Goal: Transaction & Acquisition: Purchase product/service

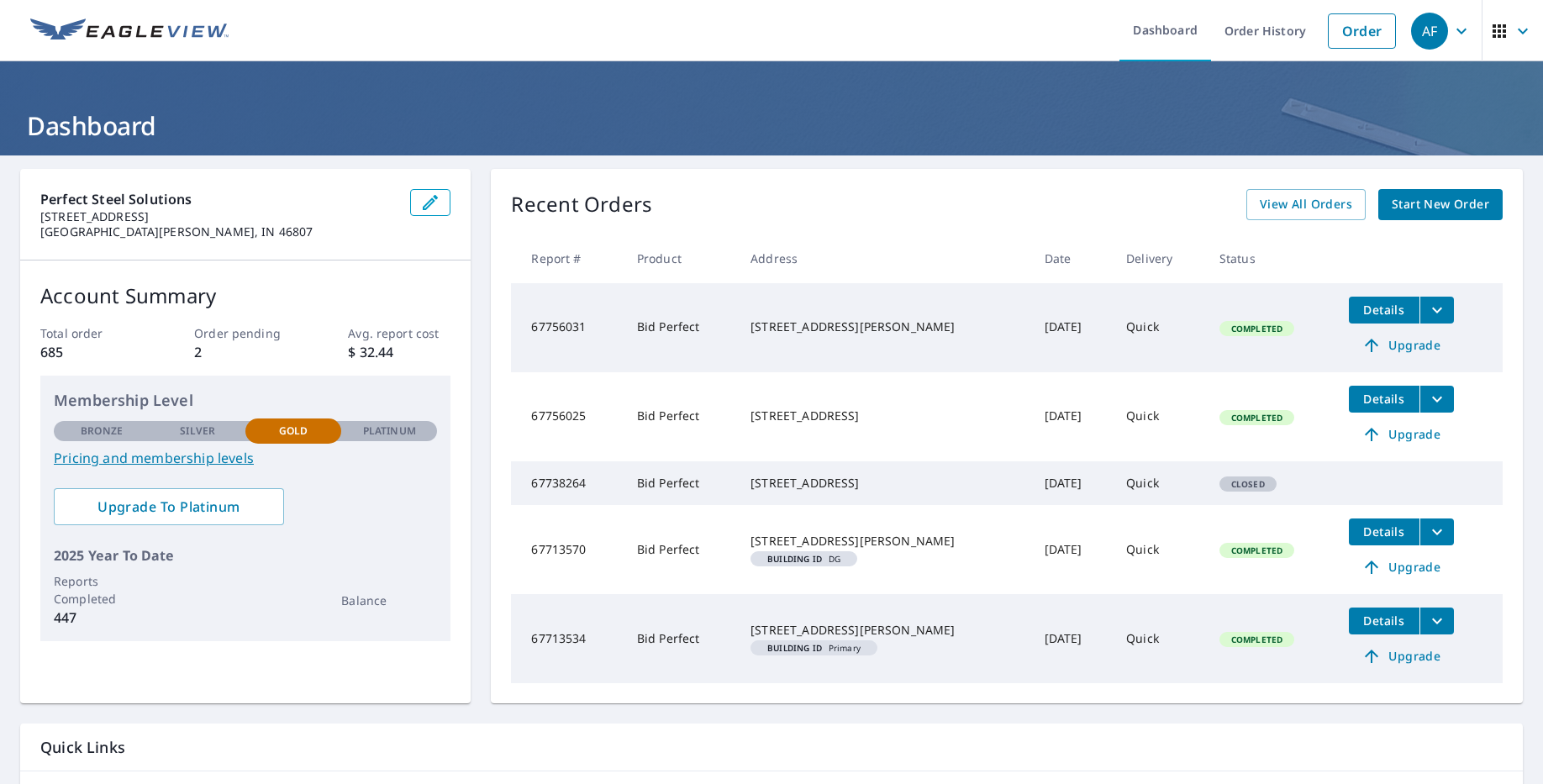
click at [1444, 200] on span "Start New Order" at bounding box center [1439, 204] width 97 height 21
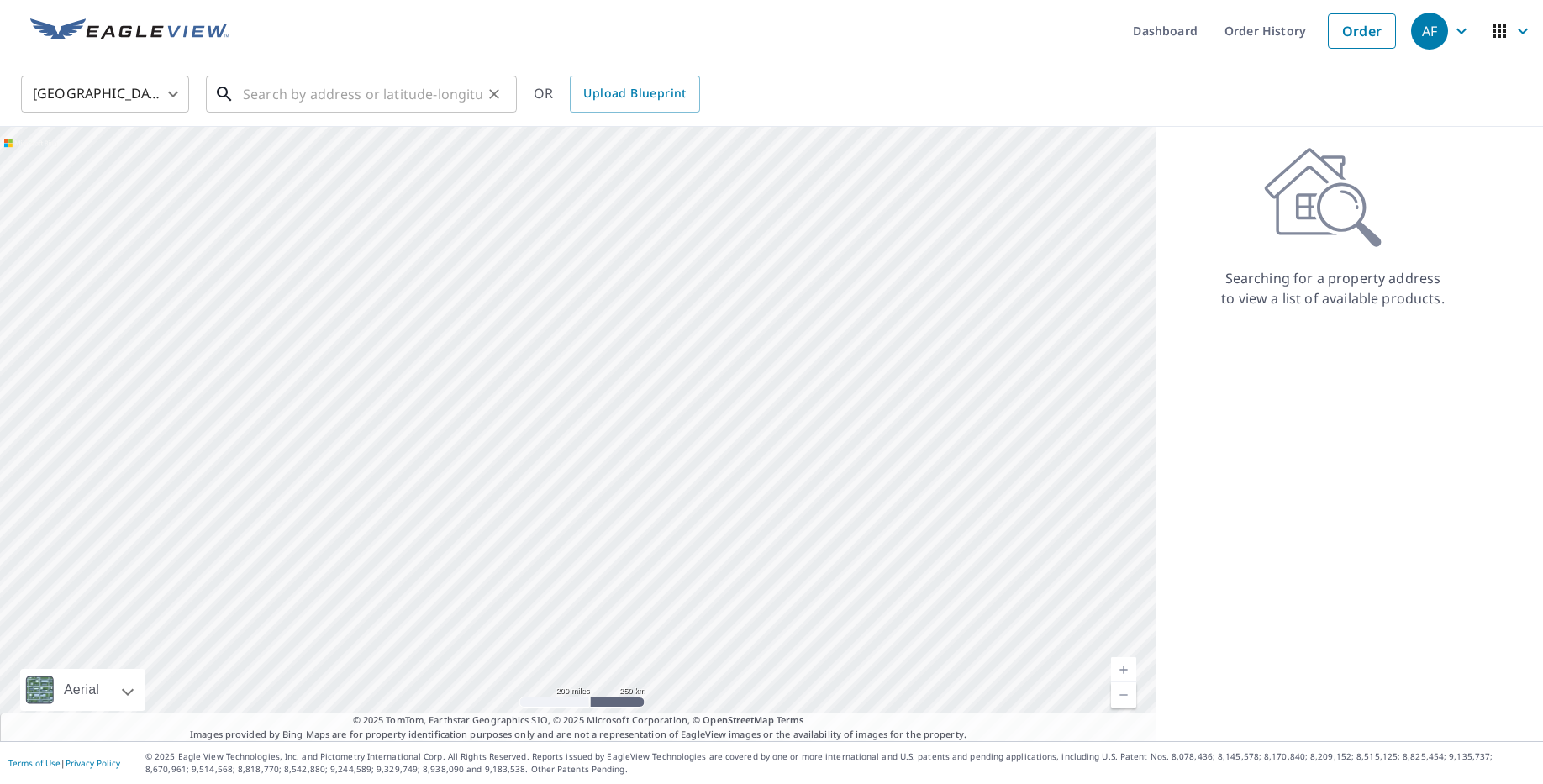
click at [306, 99] on input "text" at bounding box center [362, 95] width 239 height 47
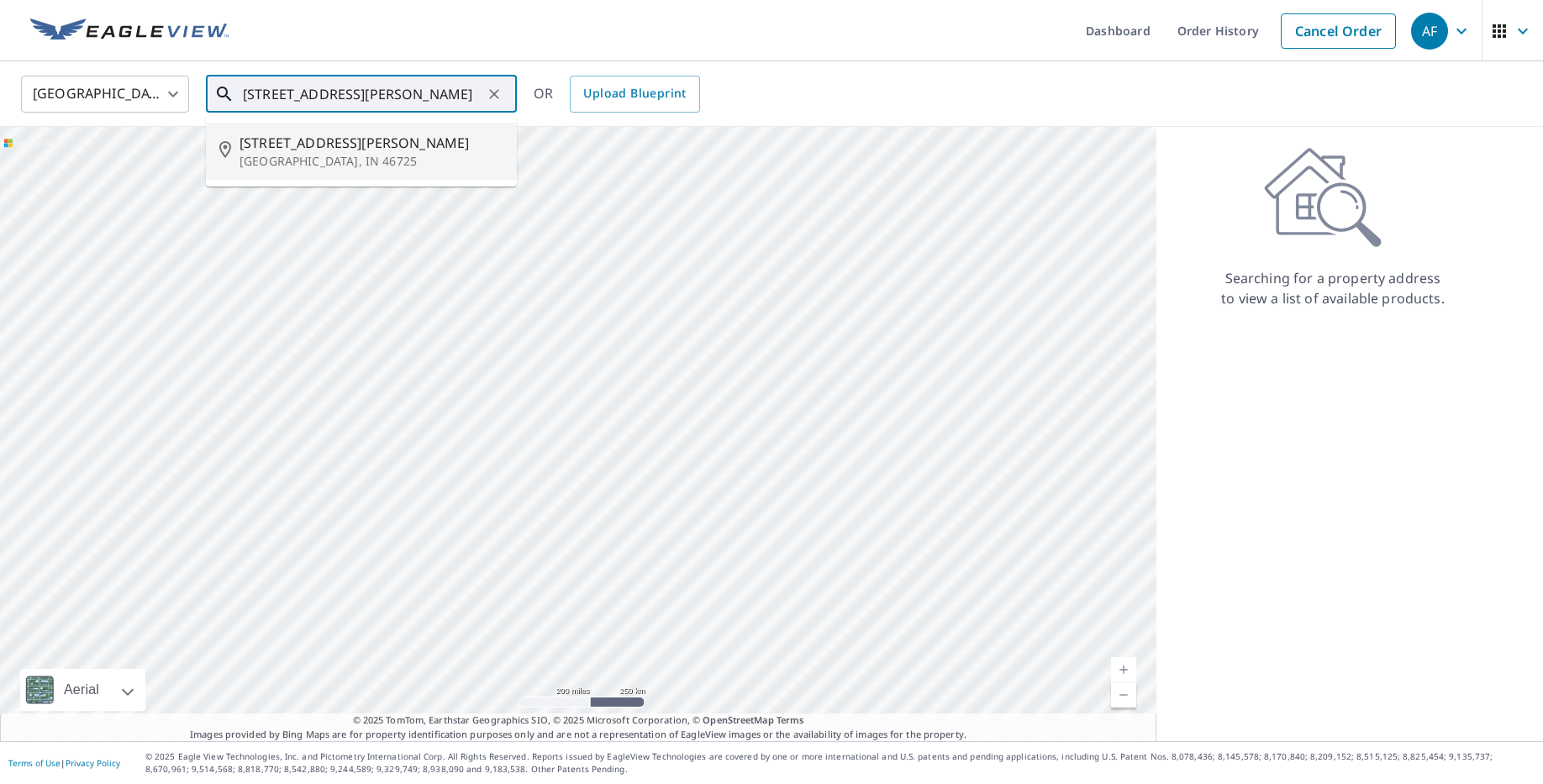
click at [314, 153] on p "[GEOGRAPHIC_DATA], IN 46725" at bounding box center [371, 161] width 264 height 16
type input "[STREET_ADDRESS][PERSON_NAME]"
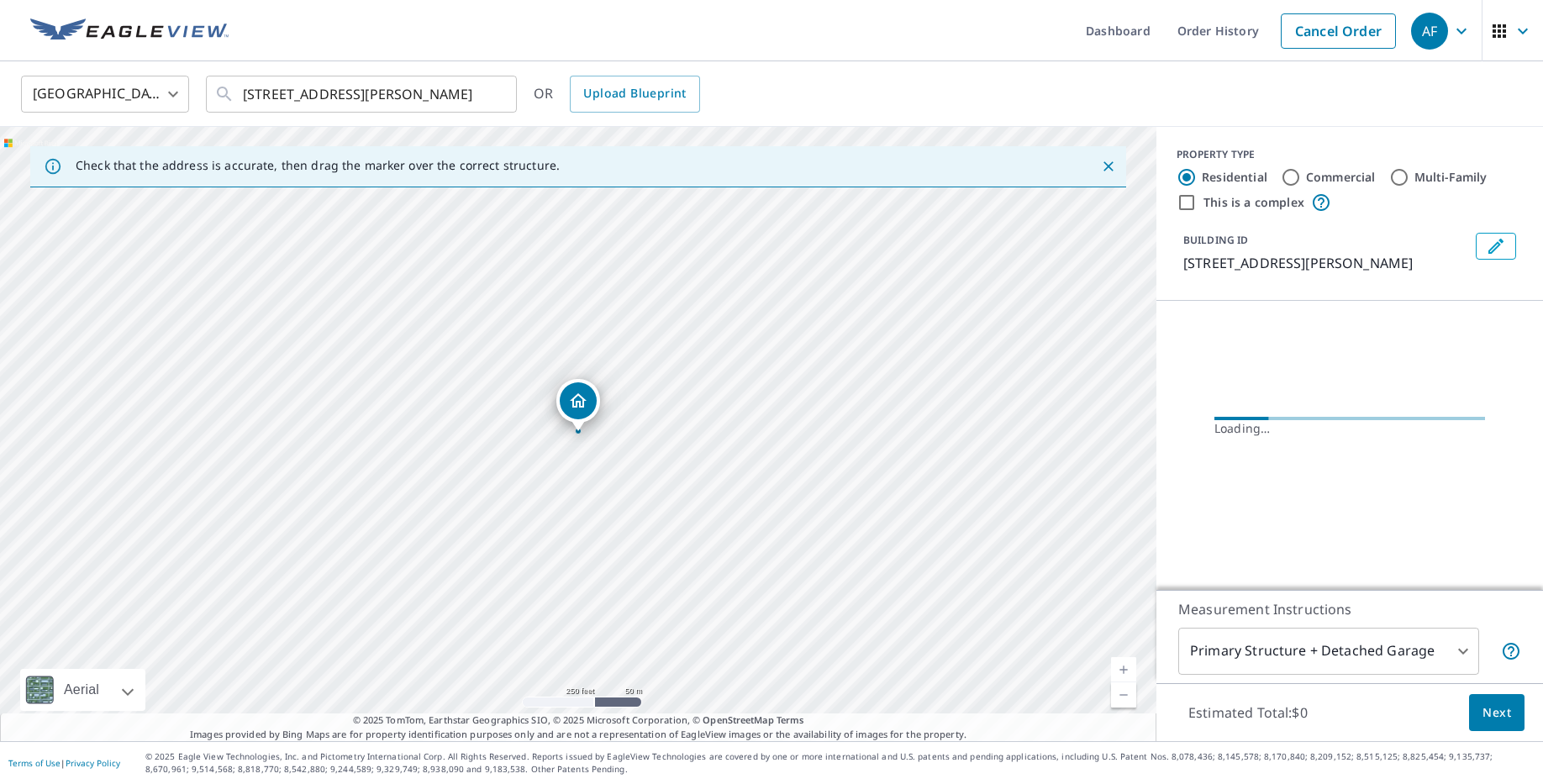
click at [1126, 672] on link "Current Level 17, Zoom In" at bounding box center [1124, 669] width 25 height 25
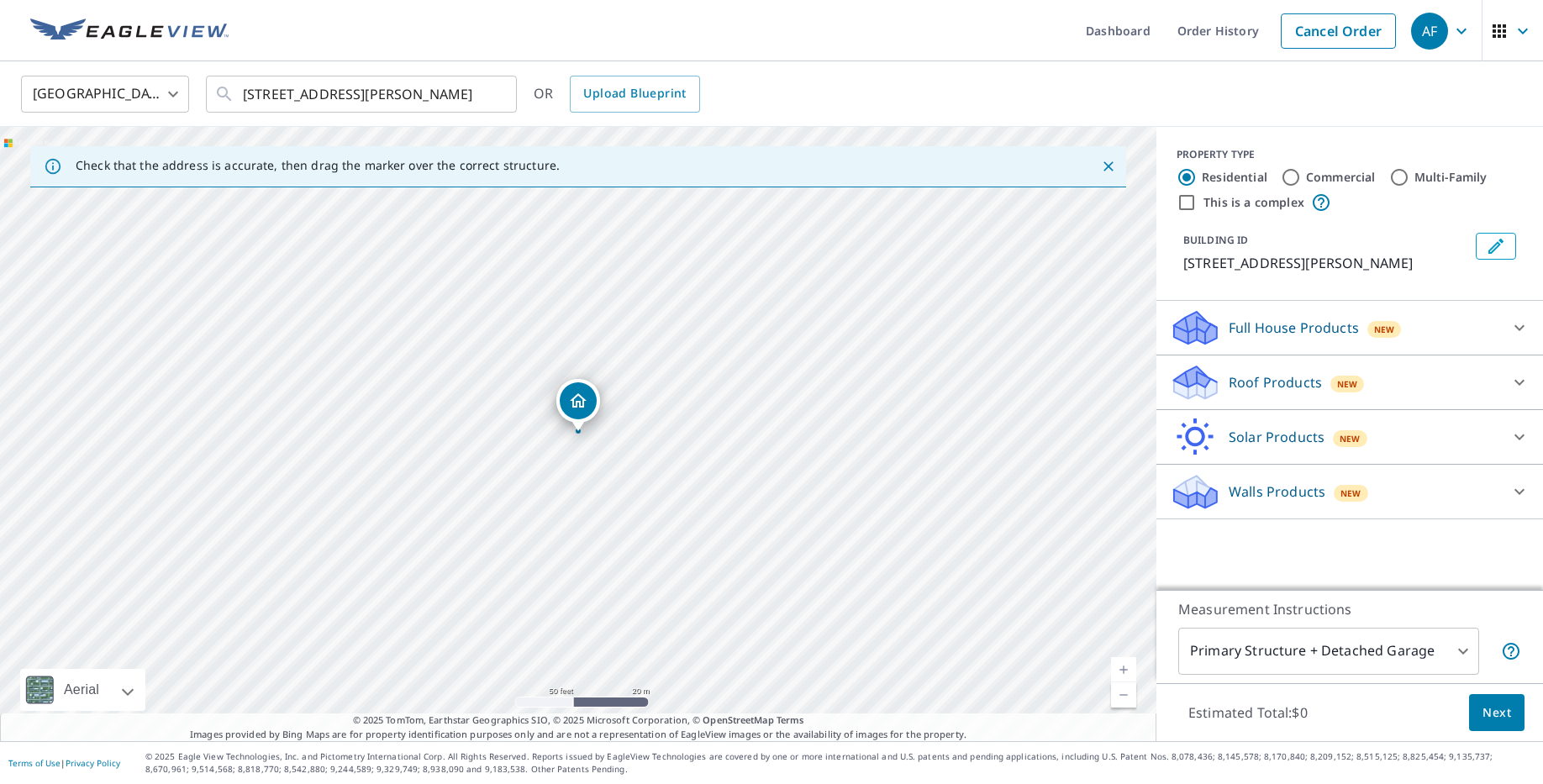
click at [1126, 672] on link "Current Level 19, Zoom In" at bounding box center [1124, 669] width 25 height 25
drag, startPoint x: 590, startPoint y: 402, endPoint x: 567, endPoint y: 421, distance: 29.8
click at [1225, 368] on div "Roof Products New" at bounding box center [1335, 382] width 329 height 39
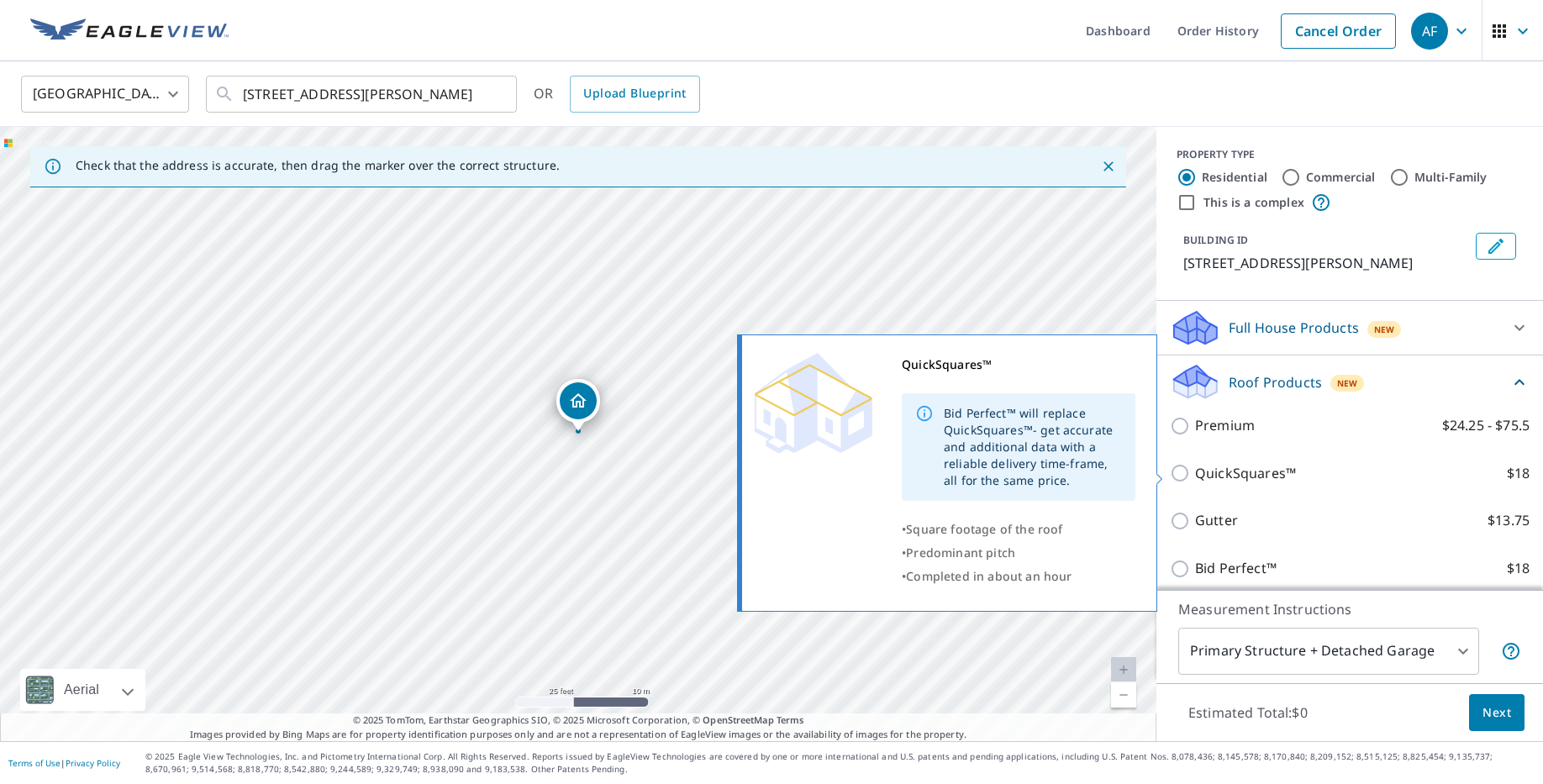
click at [1228, 467] on p "QuickSquares™" at bounding box center [1245, 473] width 101 height 21
click at [1195, 467] on input "QuickSquares™ $18" at bounding box center [1183, 473] width 25 height 20
checkbox input "true"
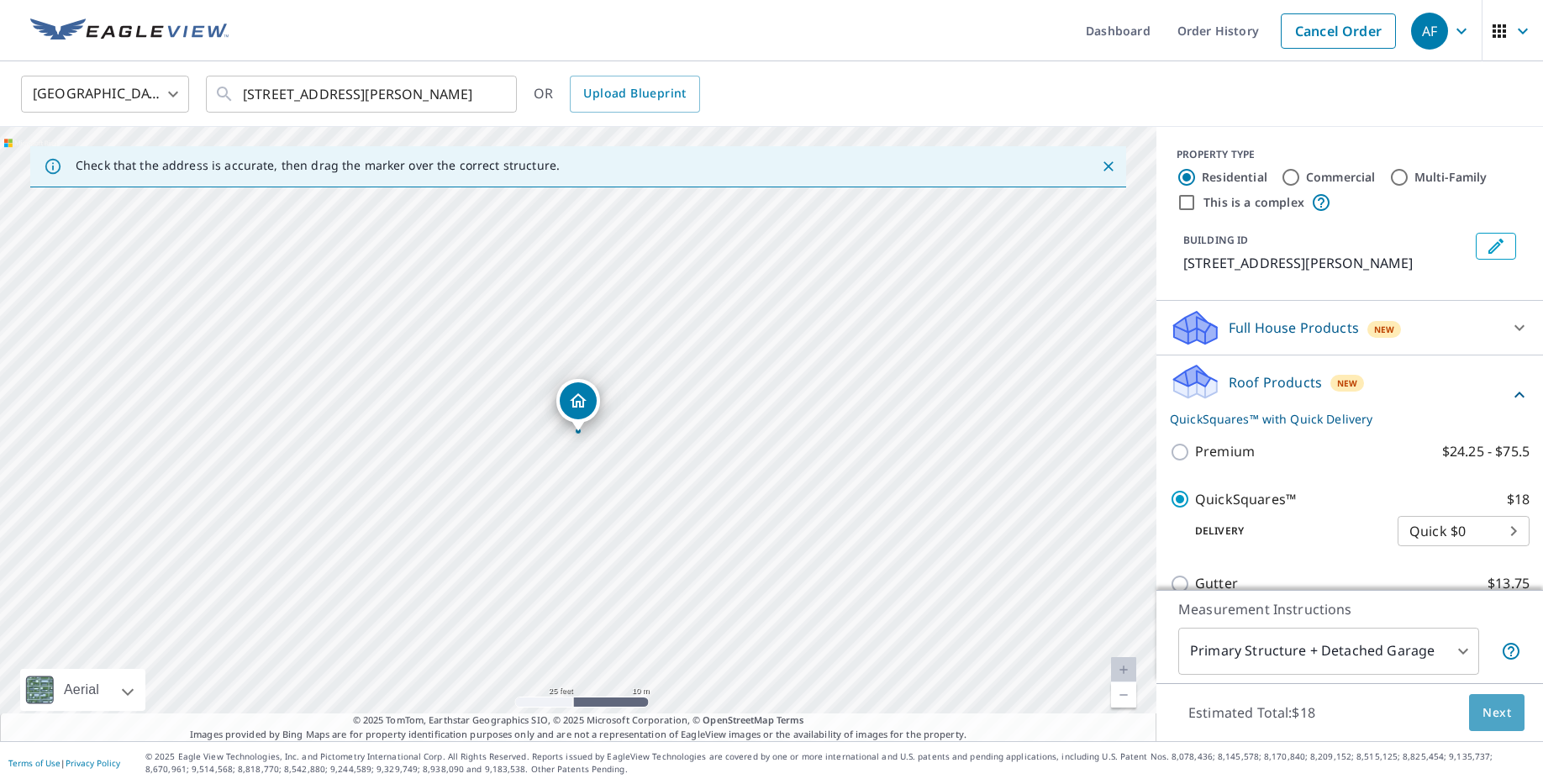
click at [1513, 724] on button "Next" at bounding box center [1496, 713] width 55 height 38
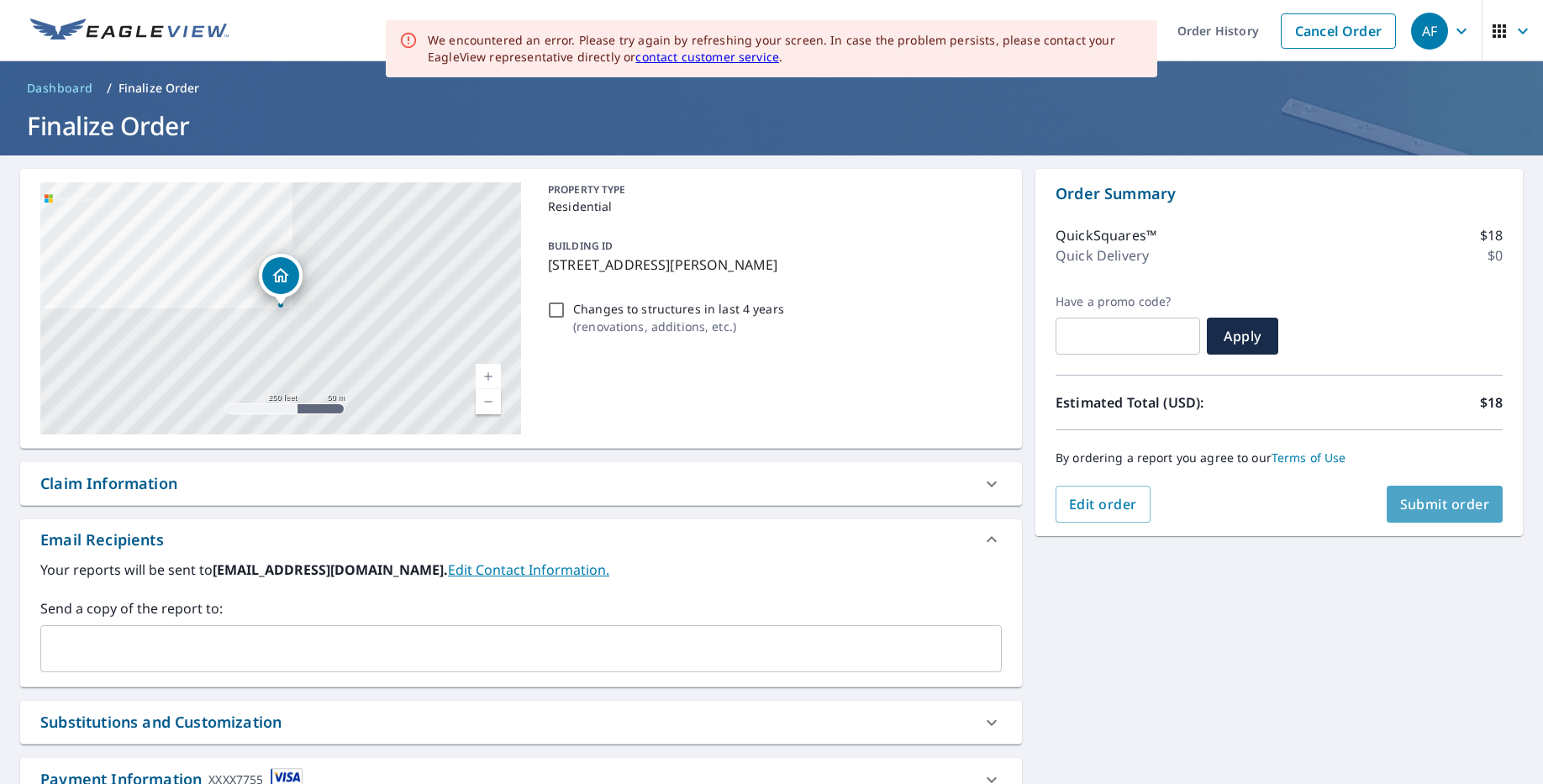
click at [1436, 511] on span "Submit order" at bounding box center [1445, 504] width 90 height 18
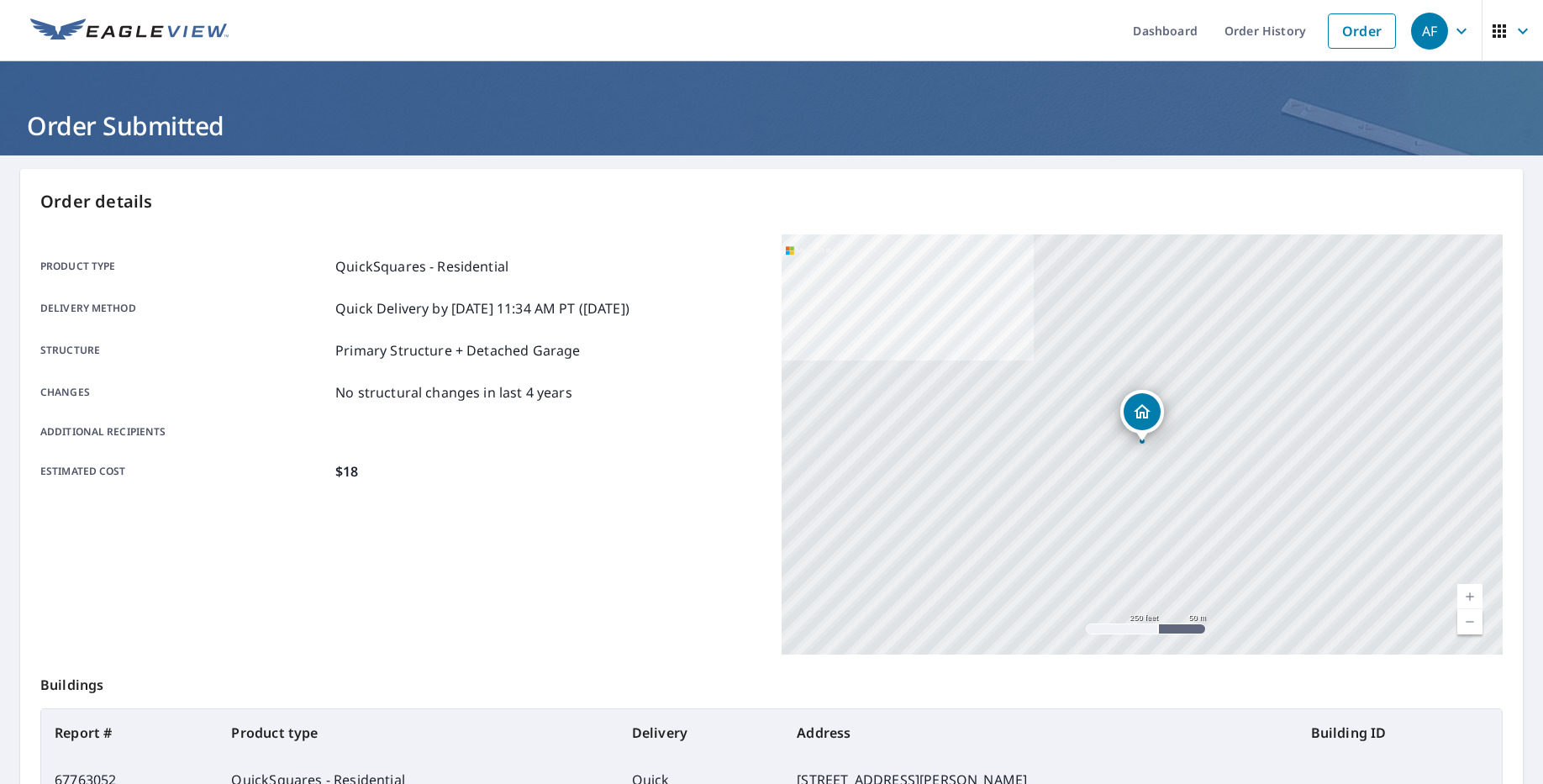
scroll to position [205, 0]
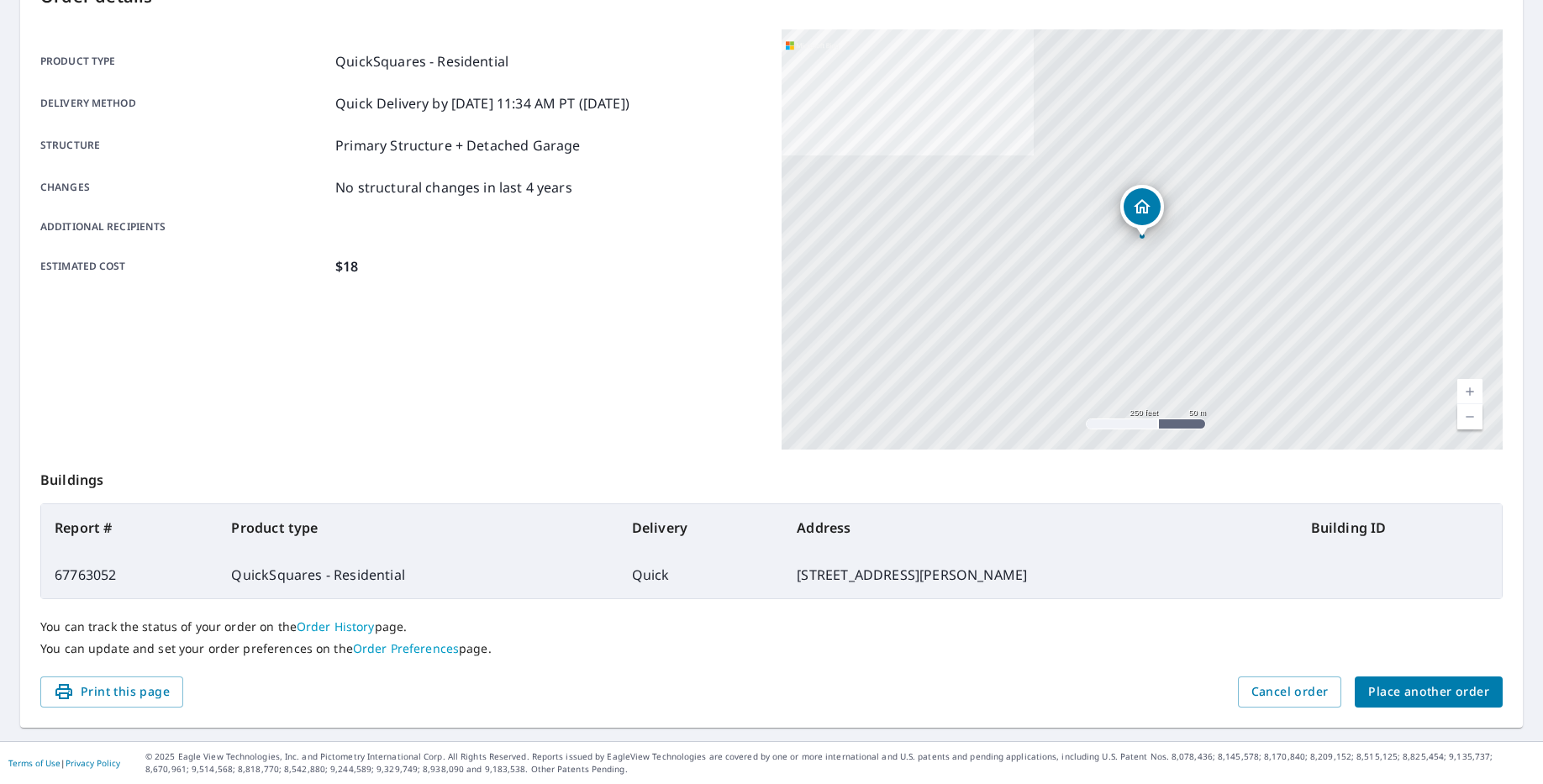
click at [1394, 695] on span "Place another order" at bounding box center [1428, 691] width 121 height 21
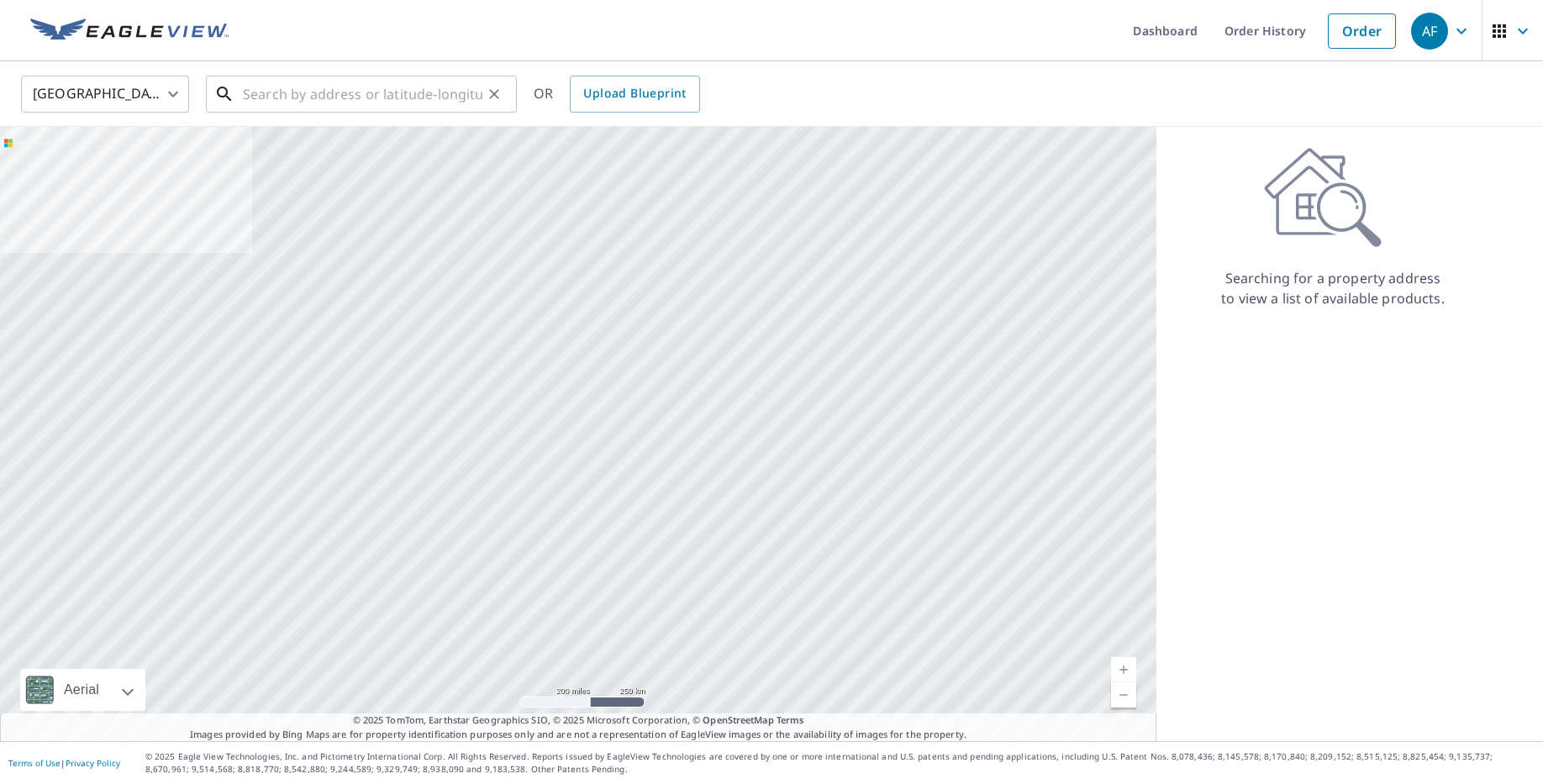
click at [293, 95] on input "text" at bounding box center [362, 95] width 239 height 47
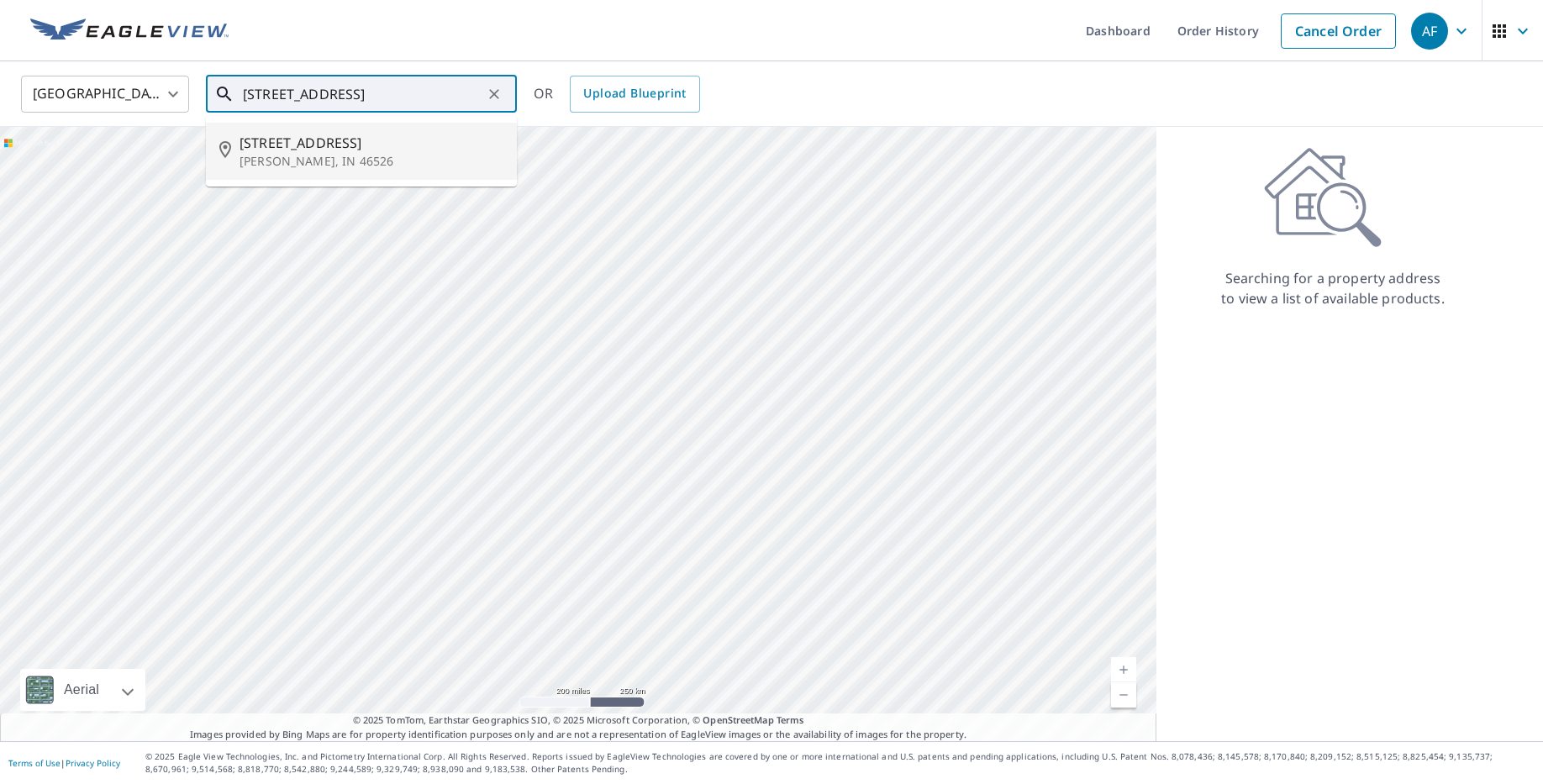
click at [305, 159] on p "[PERSON_NAME], IN 46526" at bounding box center [371, 161] width 264 height 16
type input "[STREET_ADDRESS]"
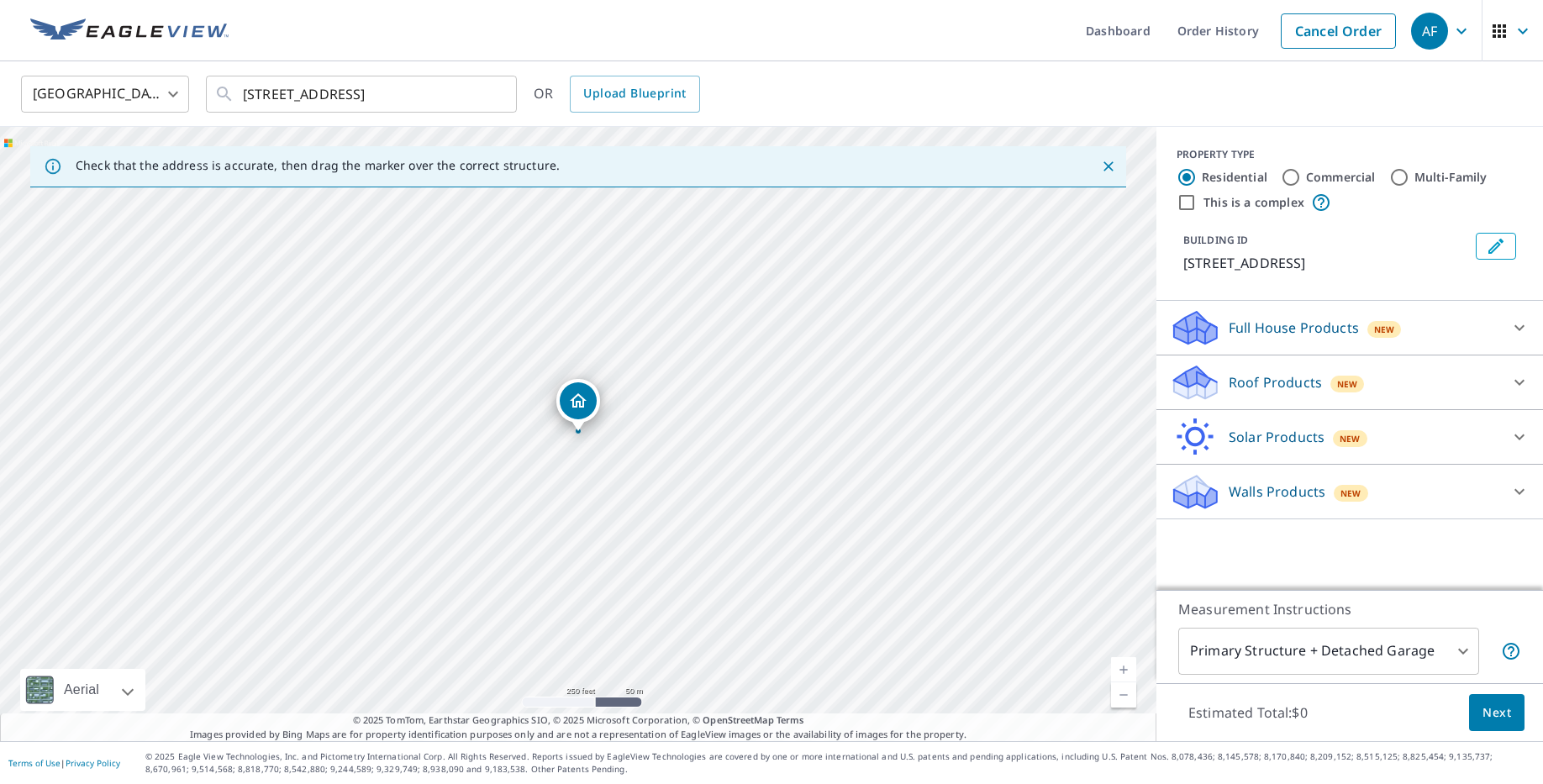
click at [1120, 669] on link "Current Level 17, Zoom In" at bounding box center [1124, 669] width 25 height 25
click at [1120, 669] on link "Current Level 18, Zoom In" at bounding box center [1124, 669] width 25 height 25
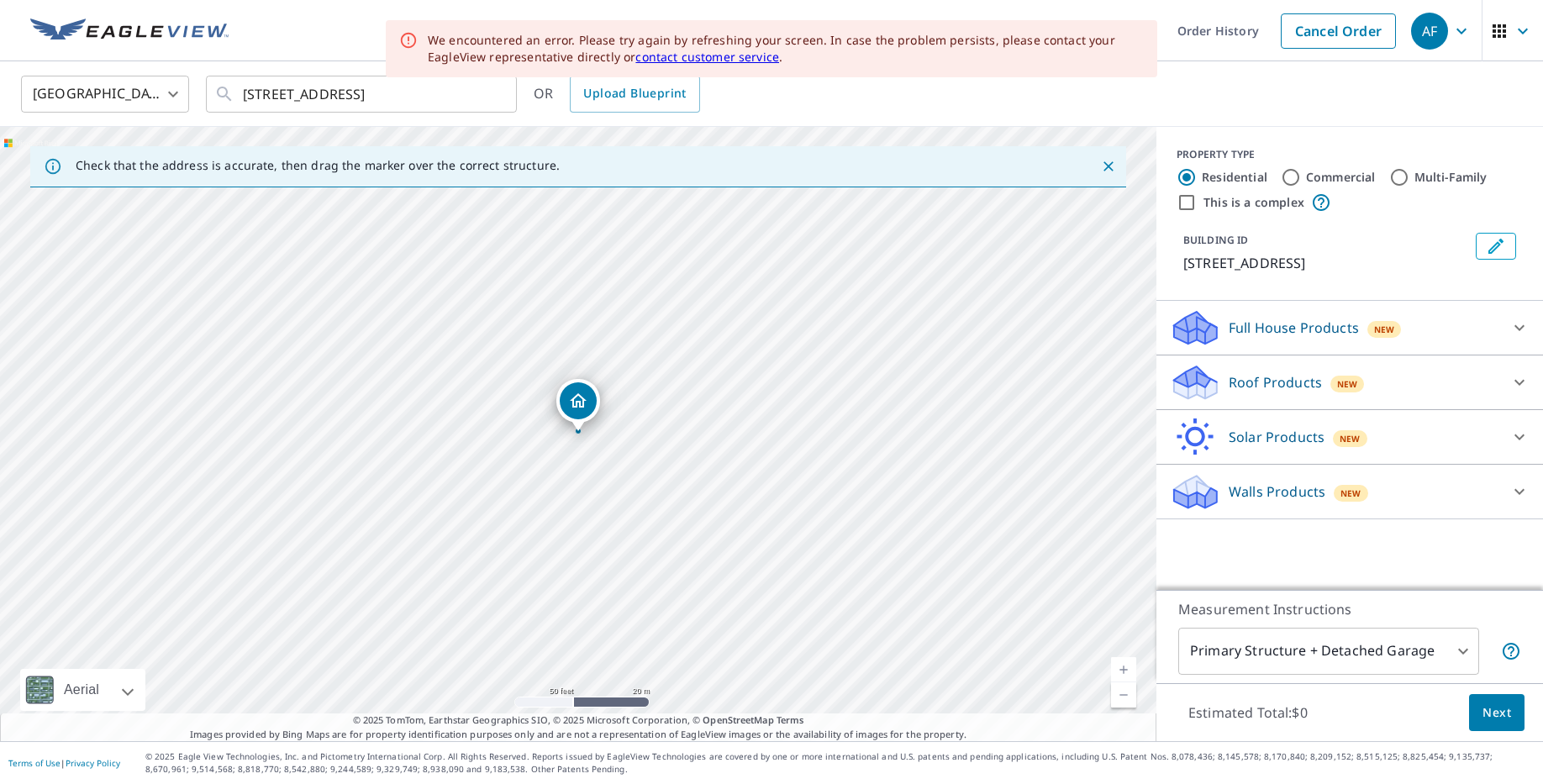
click at [1235, 388] on p "Roof Products" at bounding box center [1275, 382] width 94 height 20
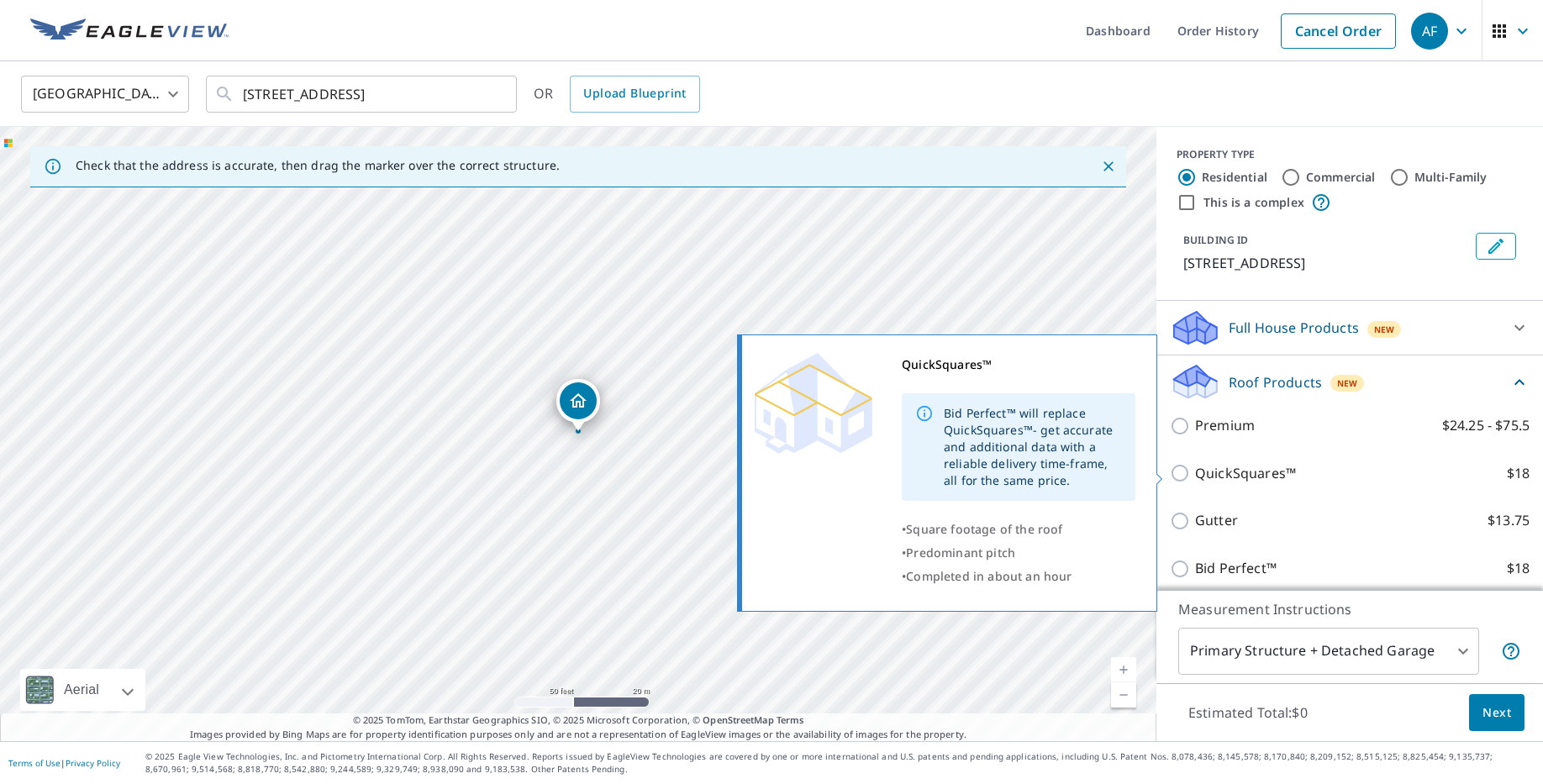
click at [1204, 469] on p "QuickSquares™" at bounding box center [1245, 473] width 101 height 21
click at [1195, 469] on input "QuickSquares™ $18" at bounding box center [1183, 473] width 25 height 20
checkbox input "true"
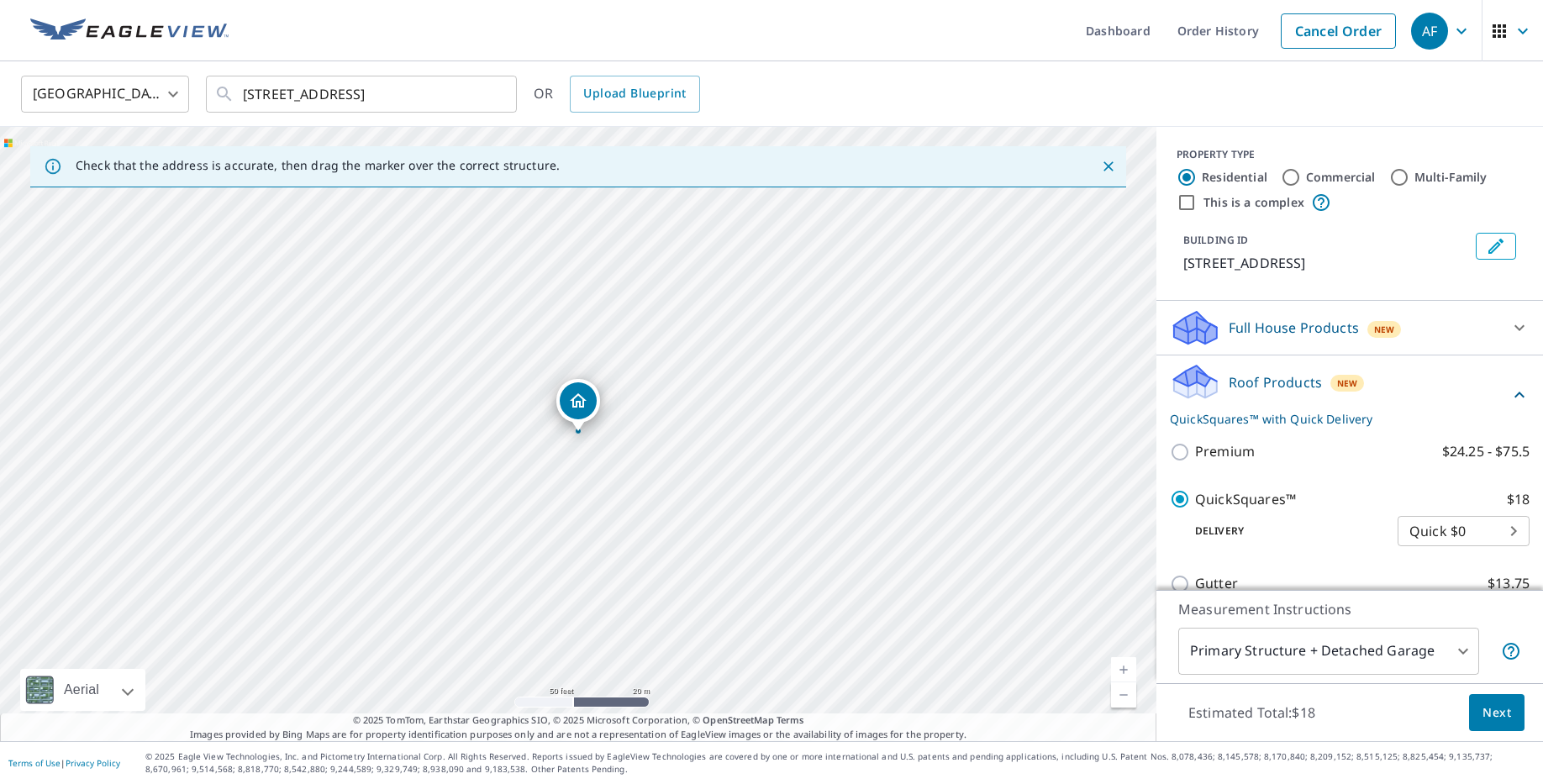
click at [1499, 718] on span "Next" at bounding box center [1496, 712] width 28 height 21
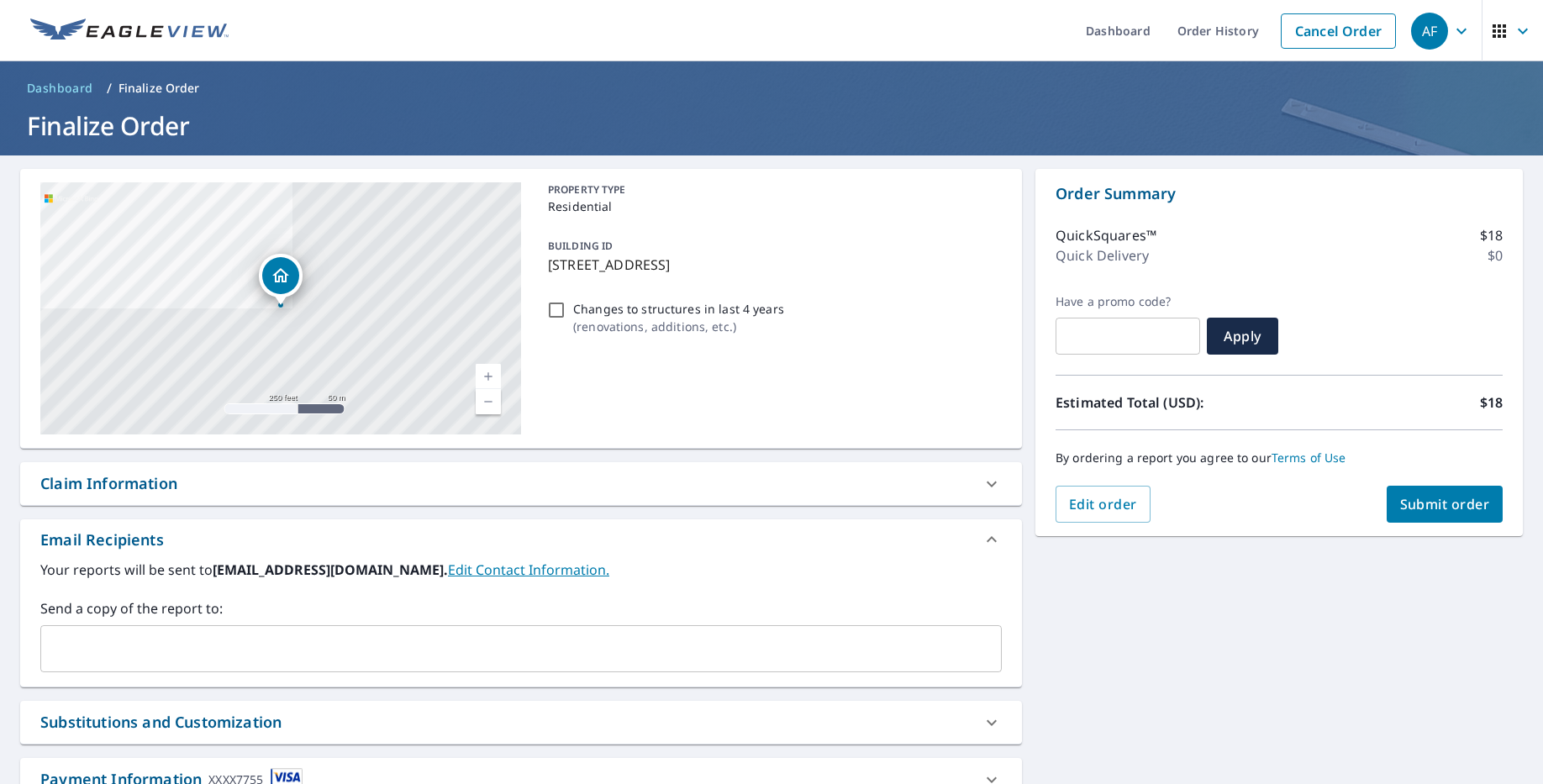
click at [1437, 509] on span "Submit order" at bounding box center [1445, 504] width 90 height 18
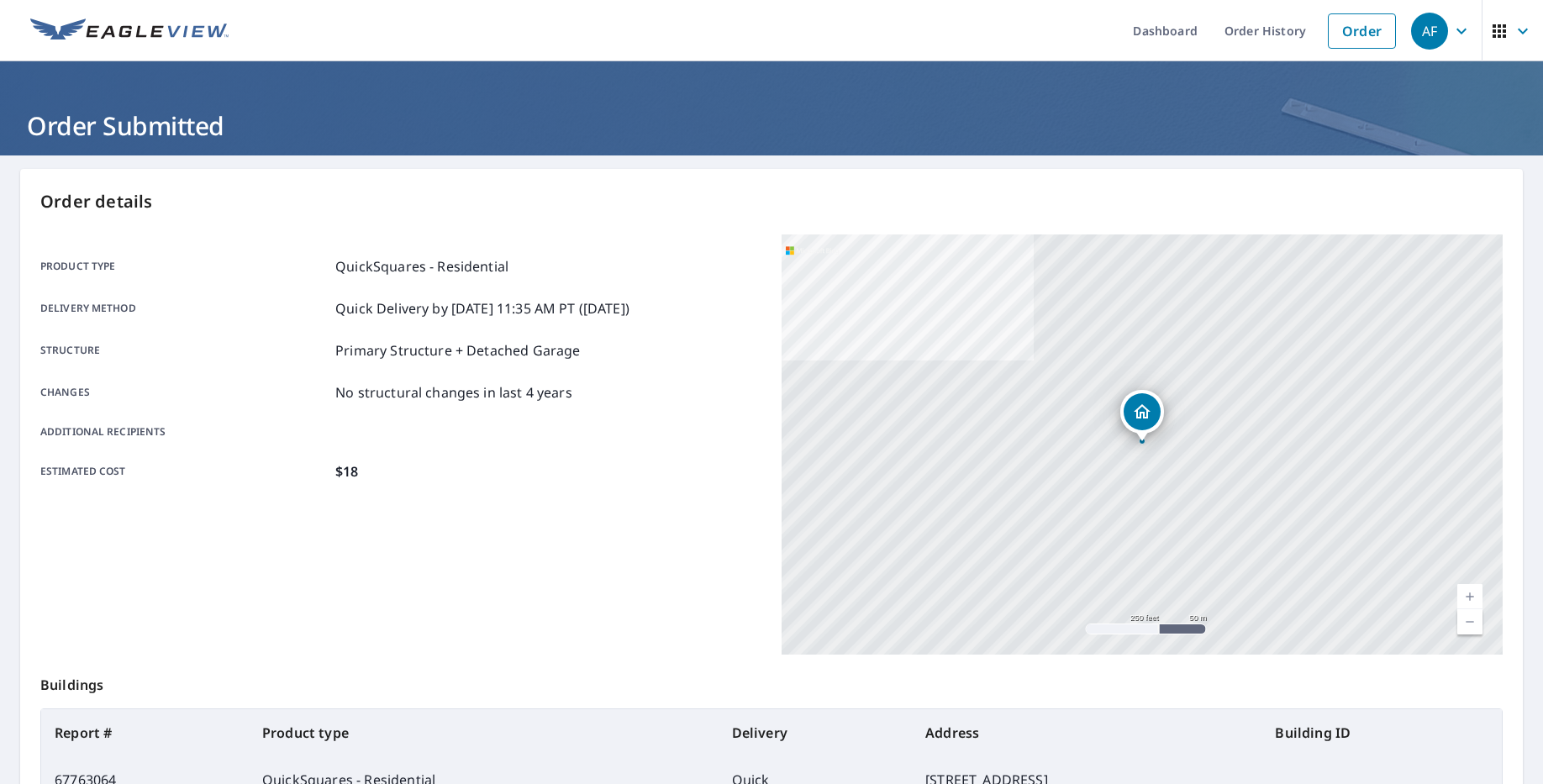
scroll to position [205, 0]
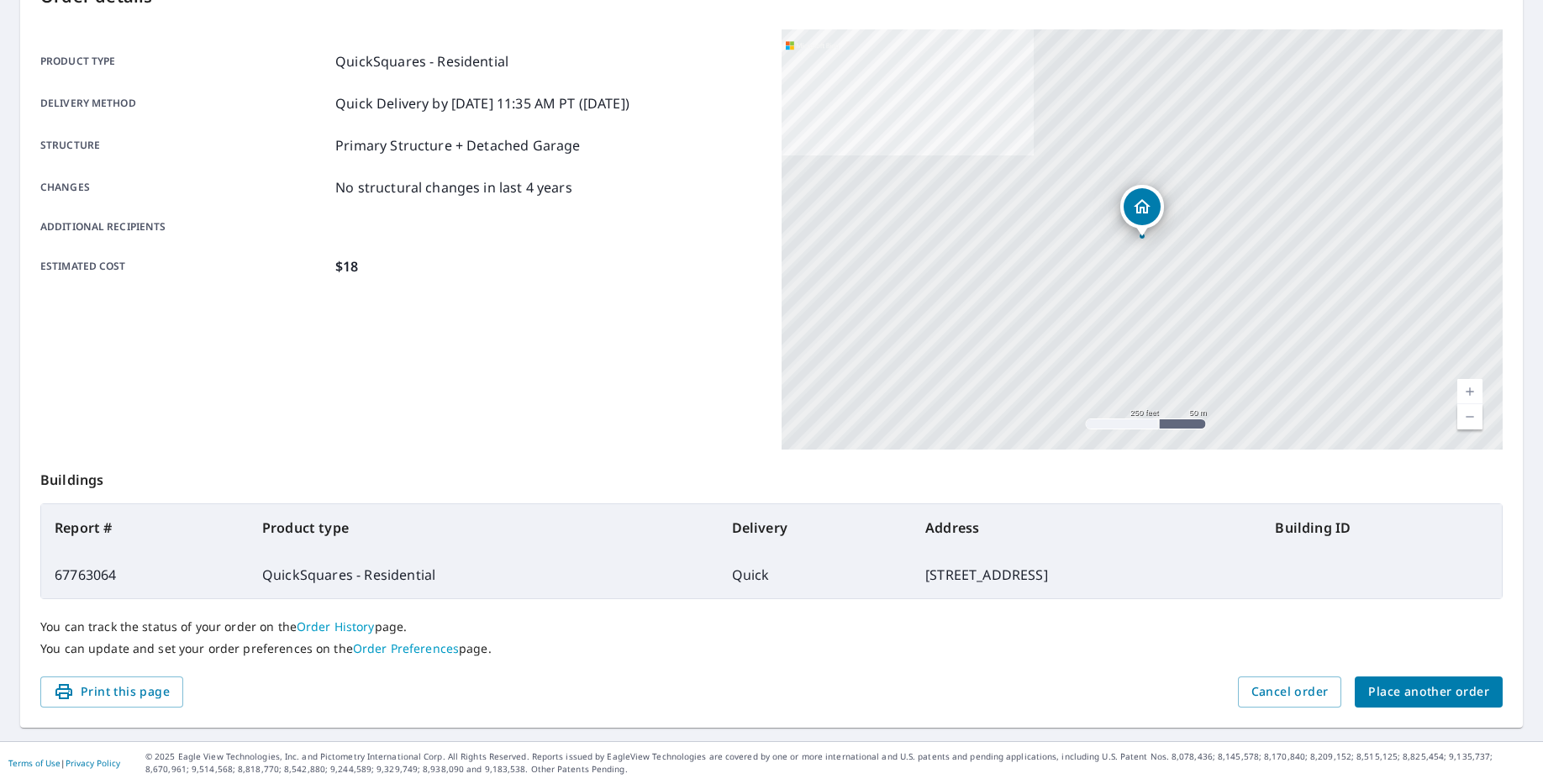
click at [1453, 690] on span "Place another order" at bounding box center [1428, 691] width 121 height 21
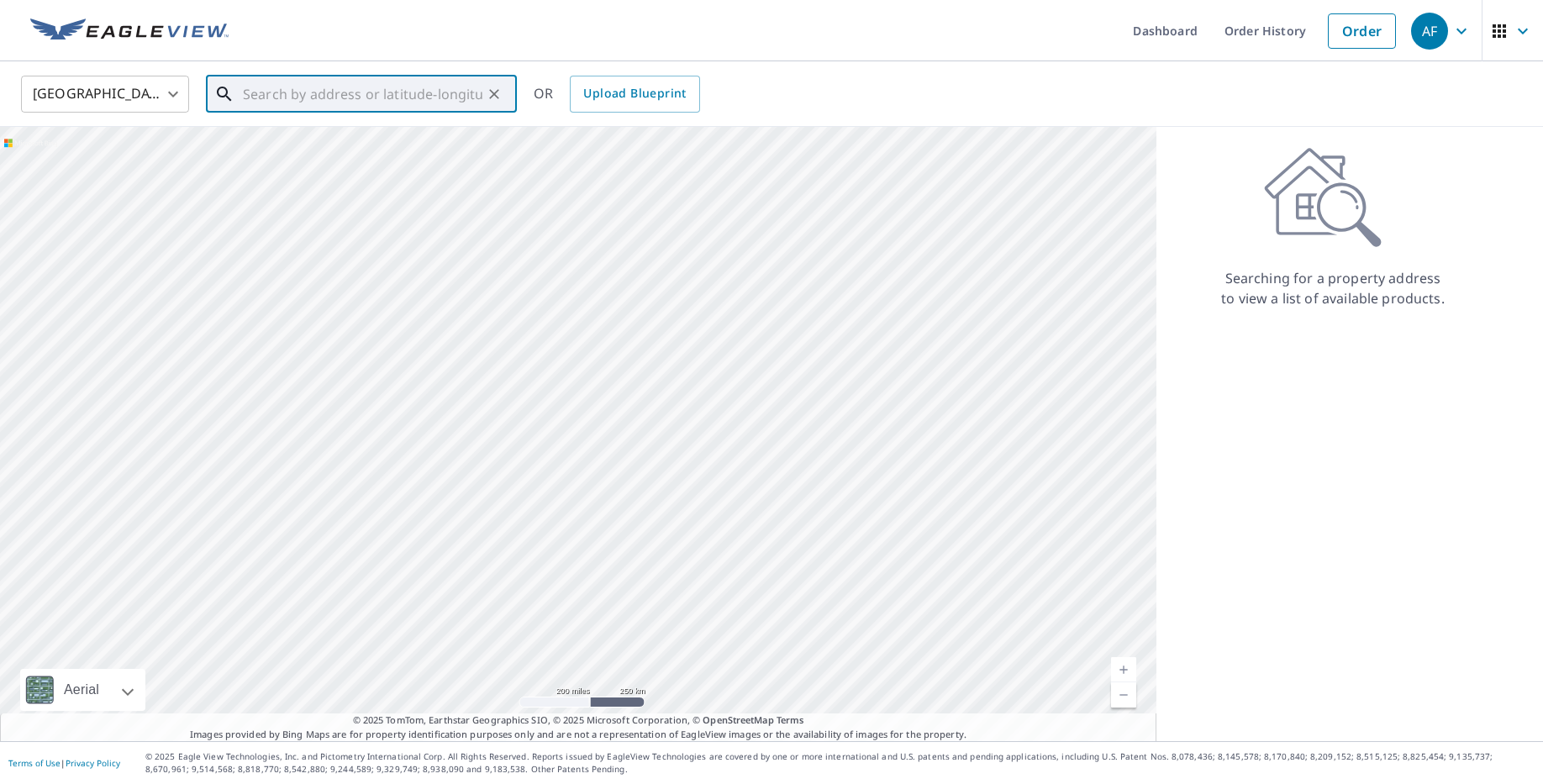
click at [318, 105] on input "text" at bounding box center [362, 95] width 239 height 47
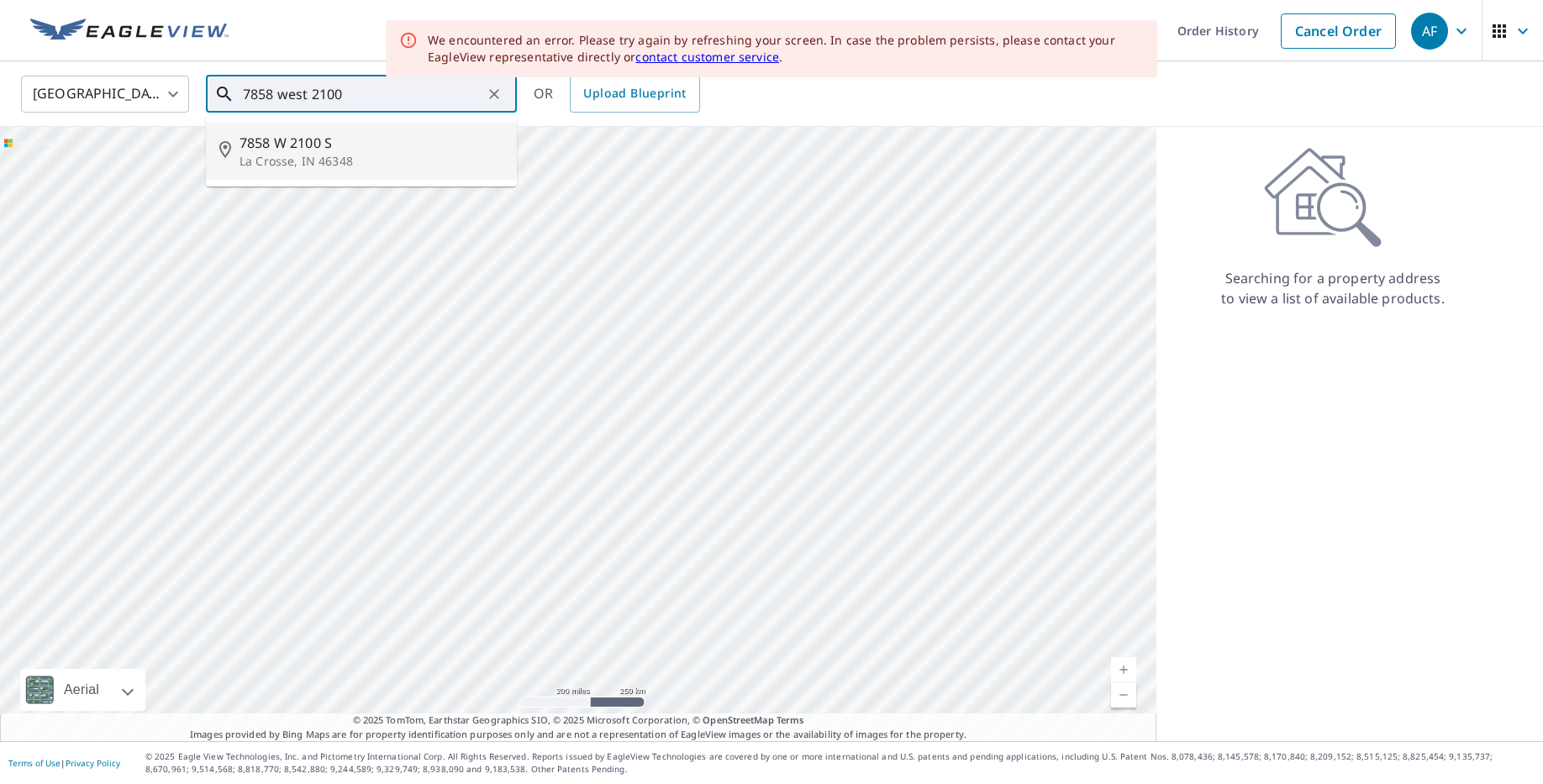
click at [298, 166] on p "La Crosse, IN 46348" at bounding box center [371, 161] width 264 height 16
type input "[STREET_ADDRESS]"
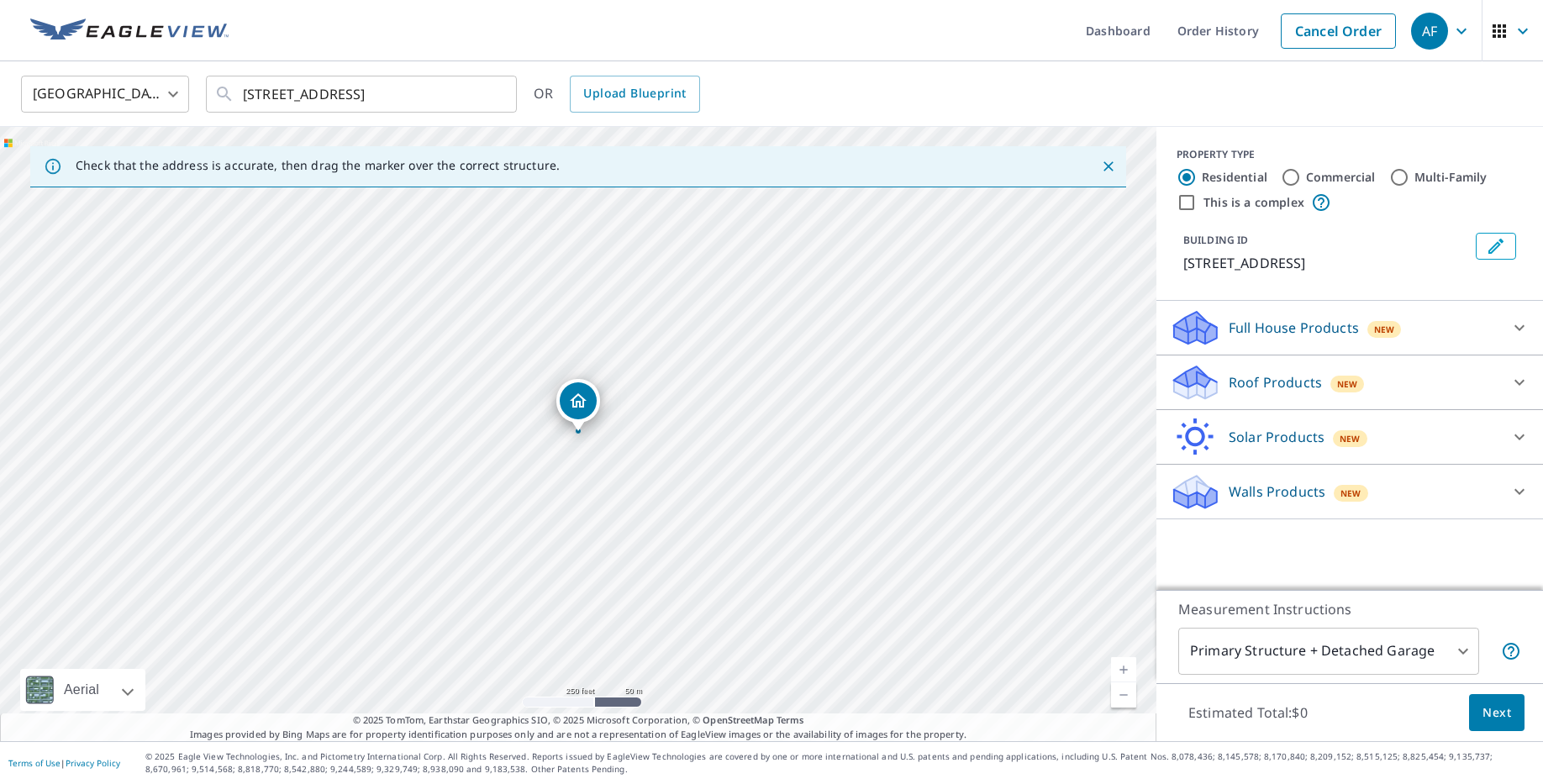
click at [1123, 676] on link "Current Level 17, Zoom In" at bounding box center [1124, 669] width 25 height 25
click at [1123, 676] on link "Current Level 18, Zoom In" at bounding box center [1124, 669] width 25 height 25
drag, startPoint x: 582, startPoint y: 405, endPoint x: 598, endPoint y: 249, distance: 156.8
click at [1268, 390] on p "Roof Products" at bounding box center [1275, 382] width 94 height 20
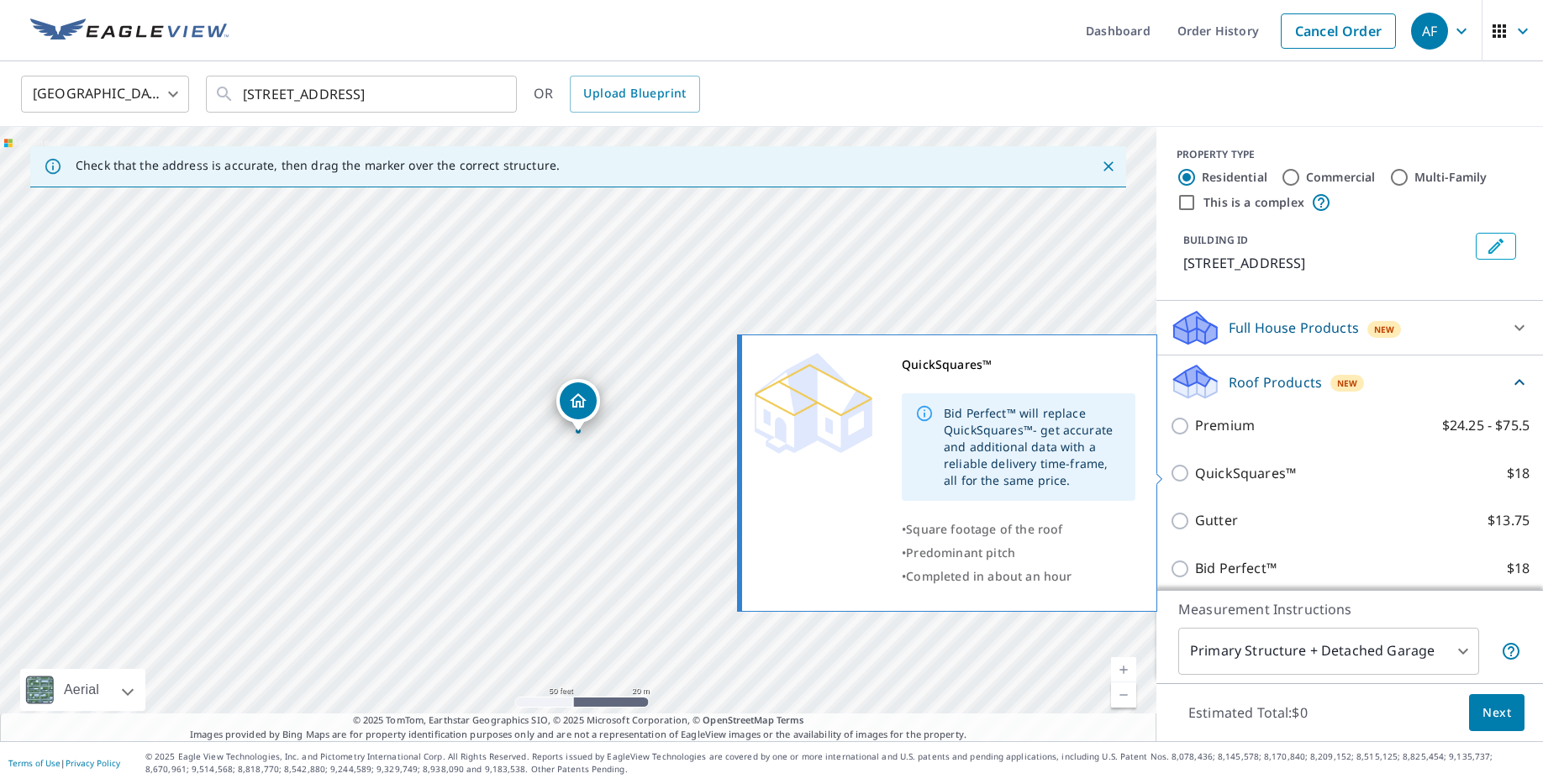
click at [1248, 477] on p "QuickSquares™" at bounding box center [1245, 473] width 101 height 21
click at [1195, 477] on input "QuickSquares™ $18" at bounding box center [1183, 473] width 25 height 20
checkbox input "true"
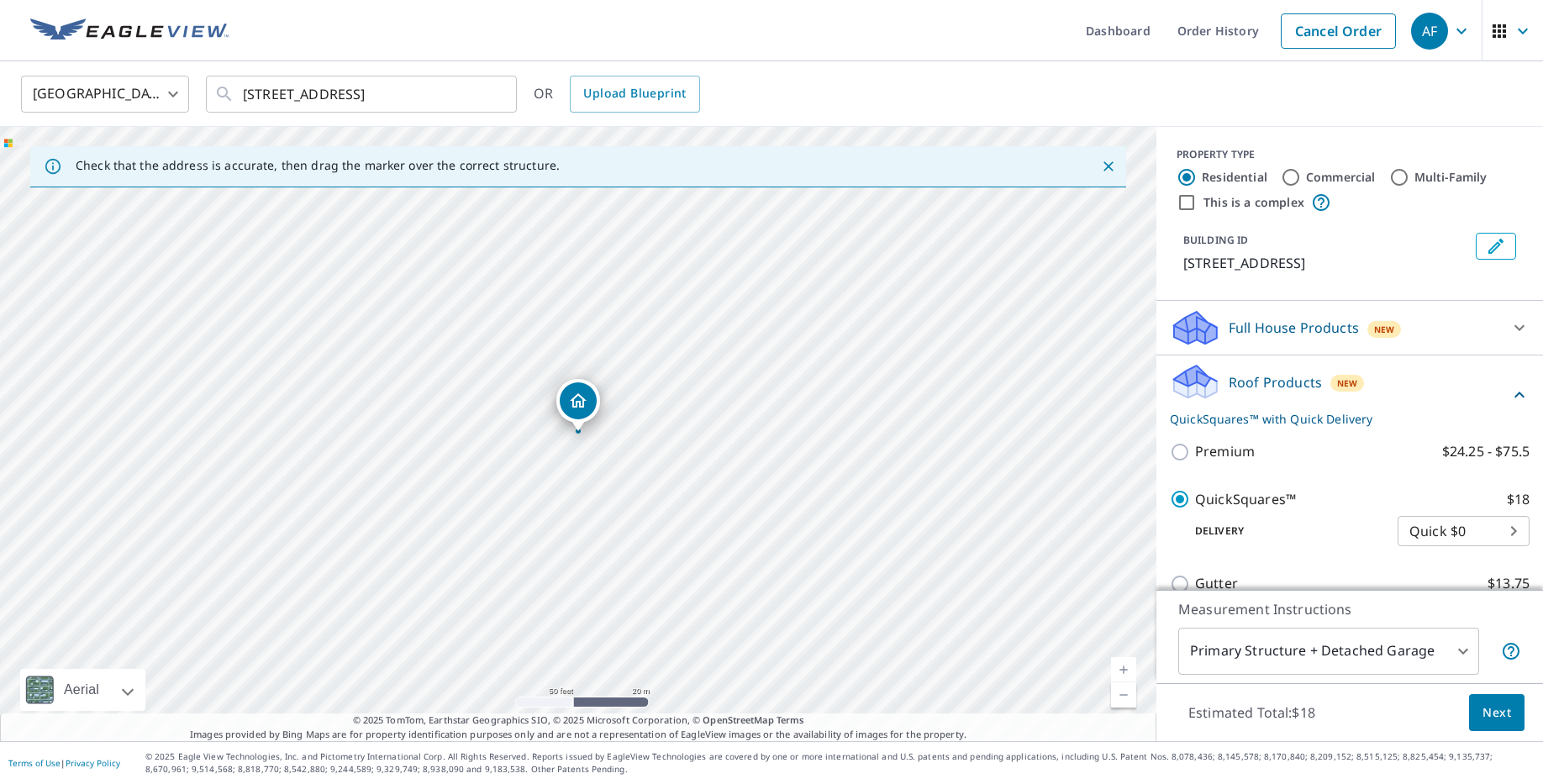
click at [1515, 720] on button "Next" at bounding box center [1496, 713] width 55 height 38
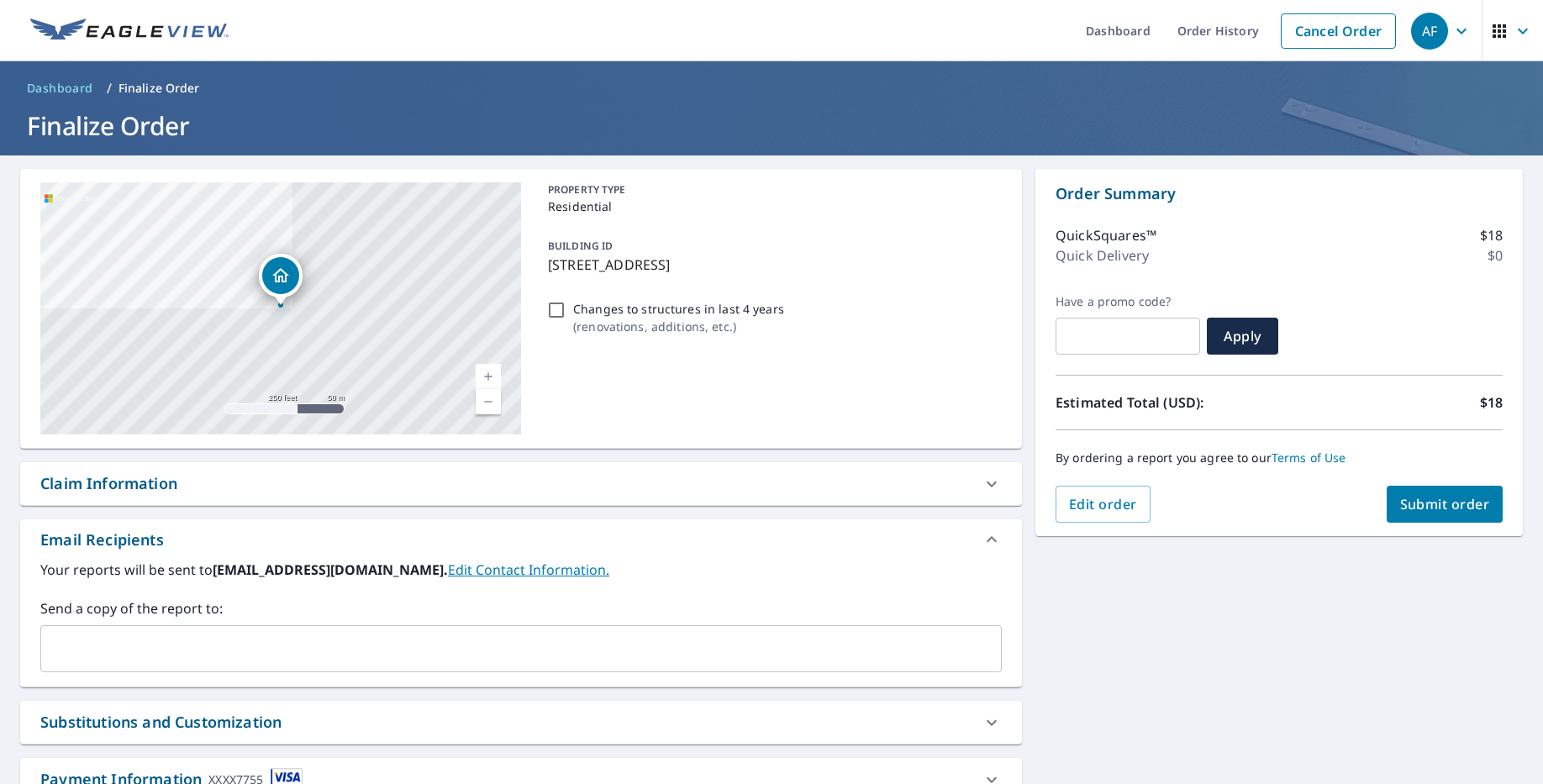
click at [1443, 504] on span "Submit order" at bounding box center [1445, 504] width 90 height 18
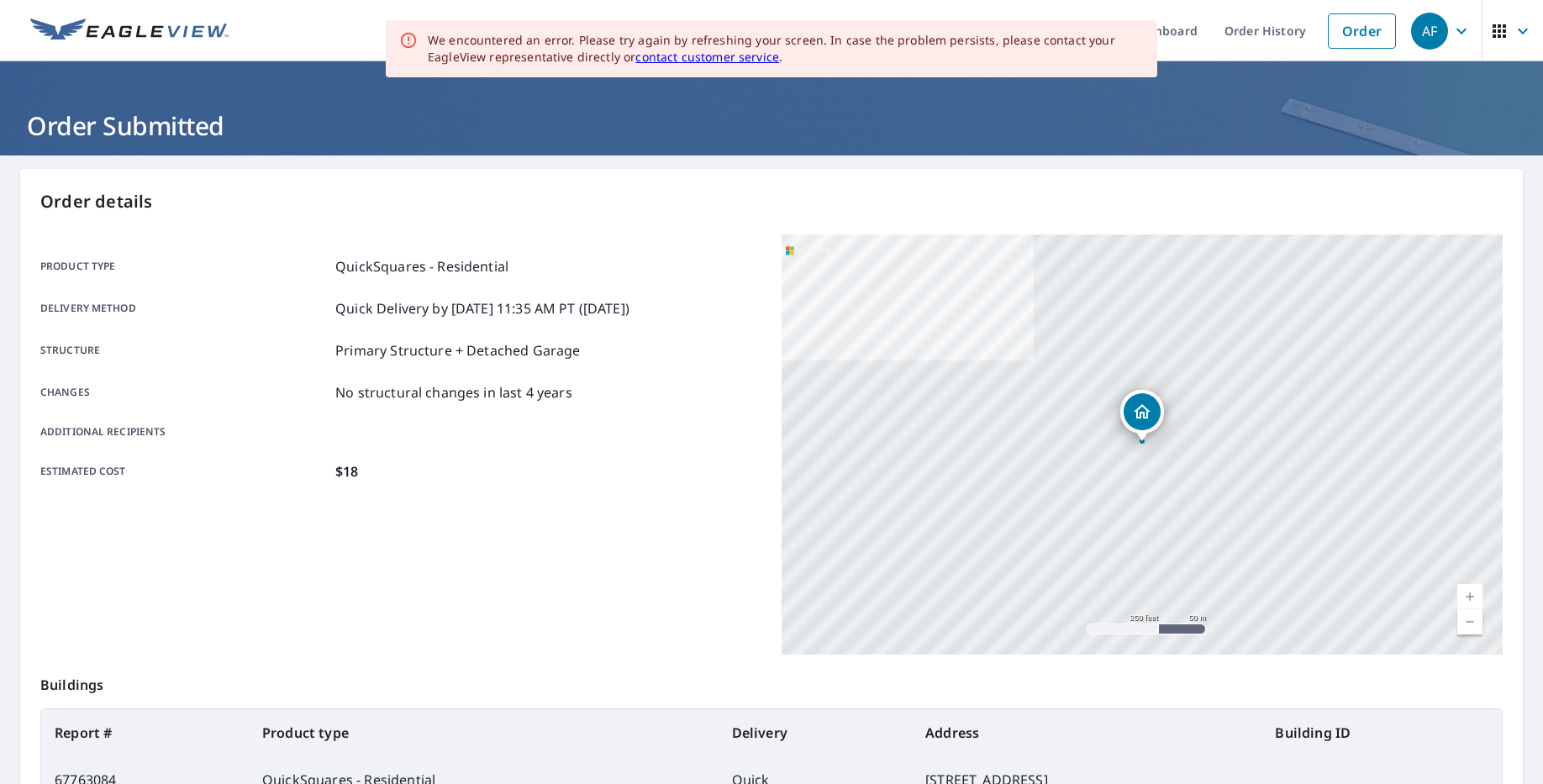
scroll to position [205, 0]
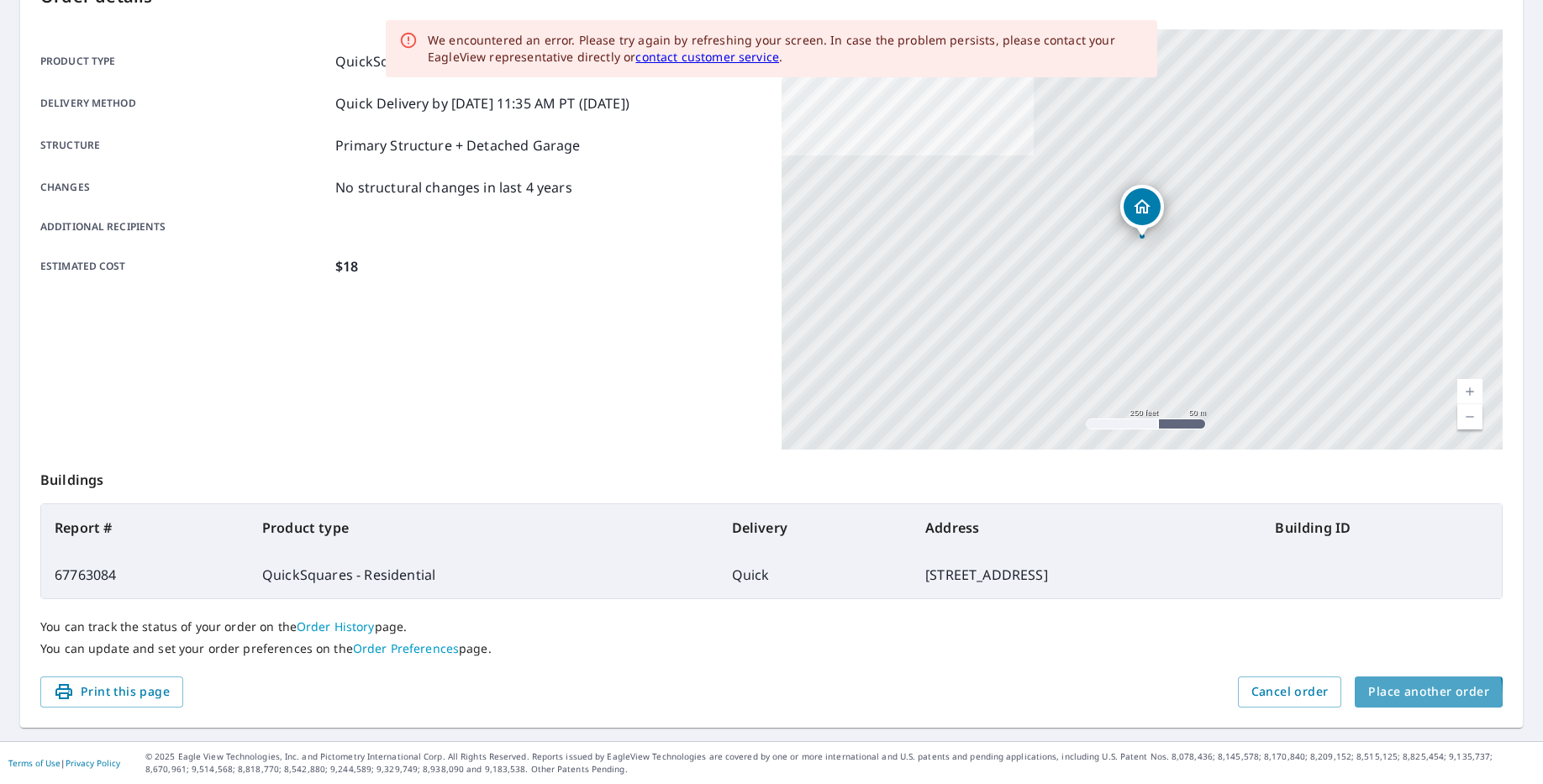
click at [1407, 696] on span "Place another order" at bounding box center [1428, 691] width 121 height 21
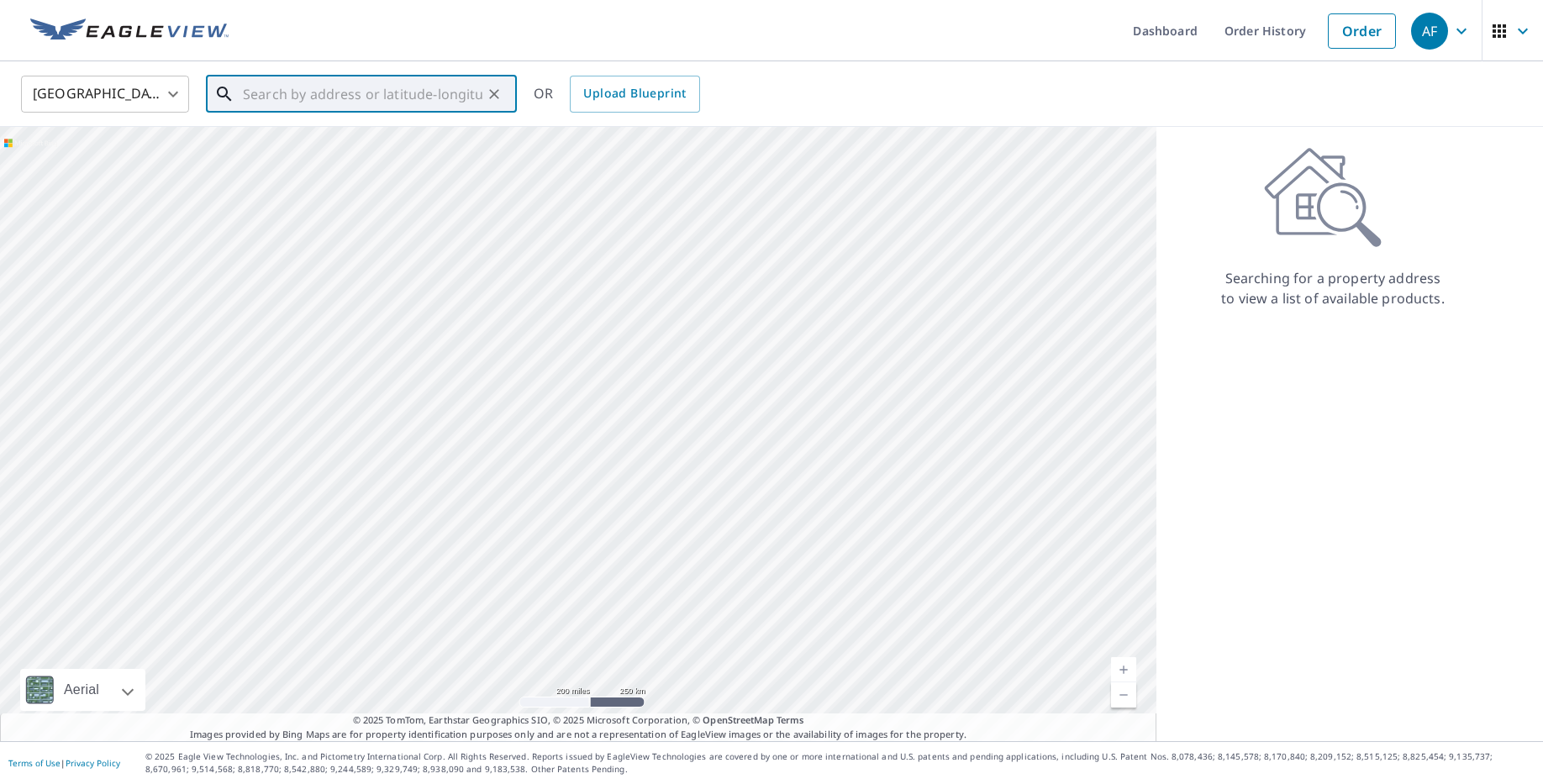
click at [326, 86] on input "text" at bounding box center [362, 95] width 239 height 47
click at [337, 159] on p "[GEOGRAPHIC_DATA], IN 46614" at bounding box center [371, 161] width 264 height 16
type input "63116 Us [STREET_ADDRESS]"
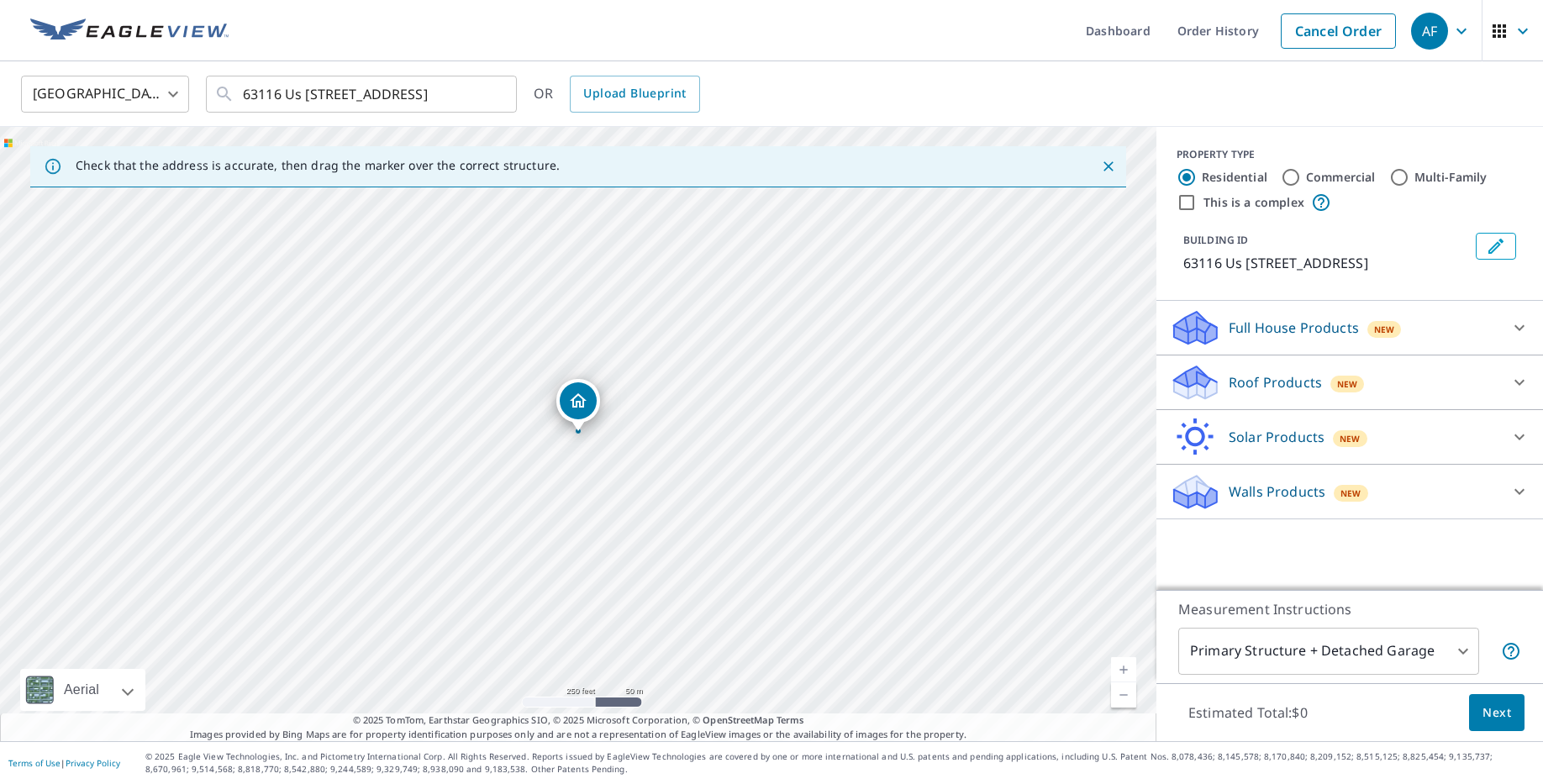
click at [1117, 673] on link "Current Level 17, Zoom In" at bounding box center [1124, 669] width 25 height 25
click at [1117, 673] on link "Current Level 18, Zoom In" at bounding box center [1124, 669] width 25 height 25
click at [1124, 671] on link "Current Level 19, Zoom In" at bounding box center [1124, 669] width 25 height 25
drag, startPoint x: 590, startPoint y: 392, endPoint x: 568, endPoint y: 394, distance: 22.1
click at [1246, 390] on p "Roof Products" at bounding box center [1275, 382] width 94 height 20
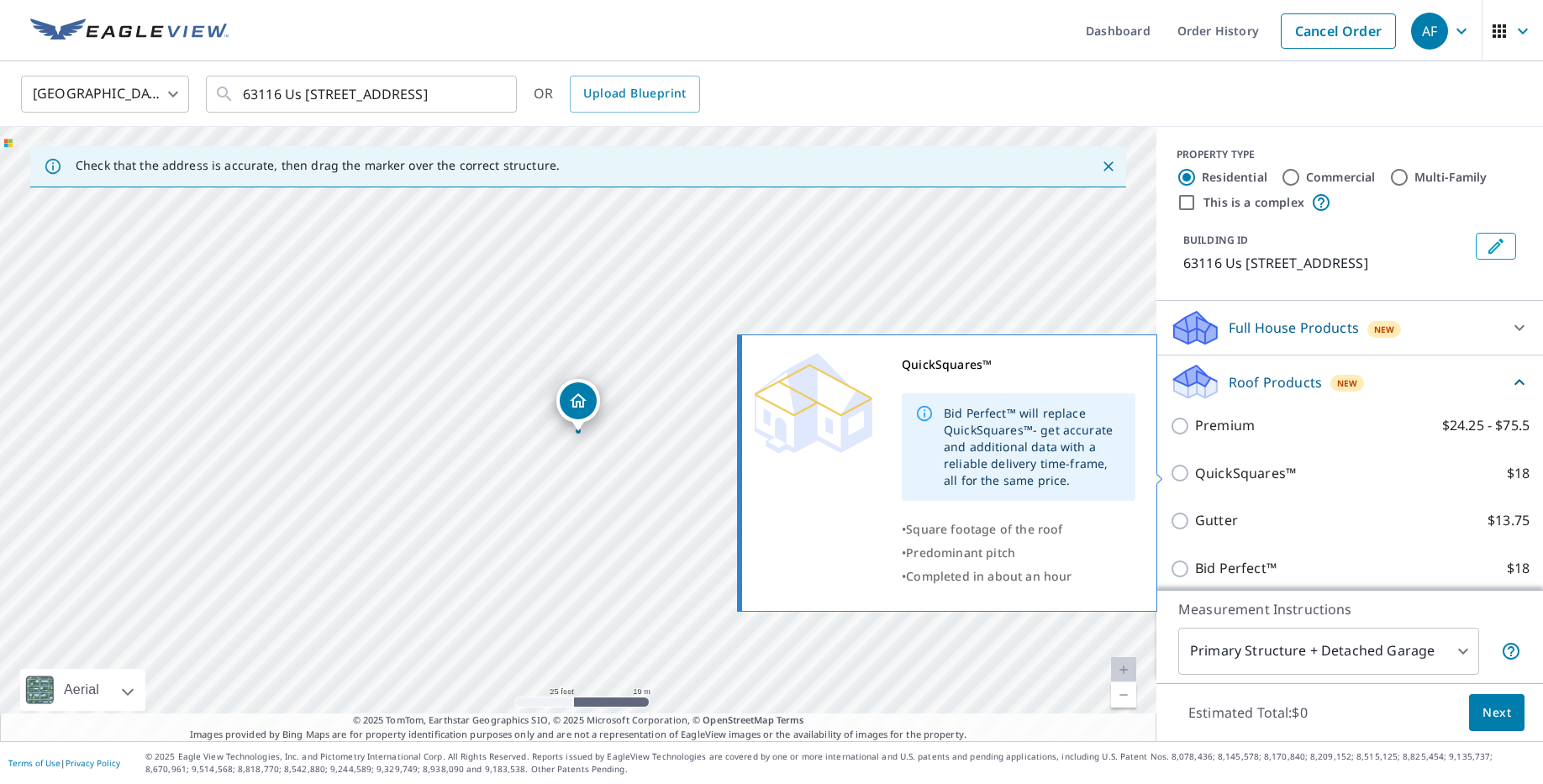
click at [1226, 474] on p "QuickSquares™" at bounding box center [1245, 473] width 101 height 21
click at [1195, 474] on input "QuickSquares™ $18" at bounding box center [1183, 473] width 25 height 20
checkbox input "true"
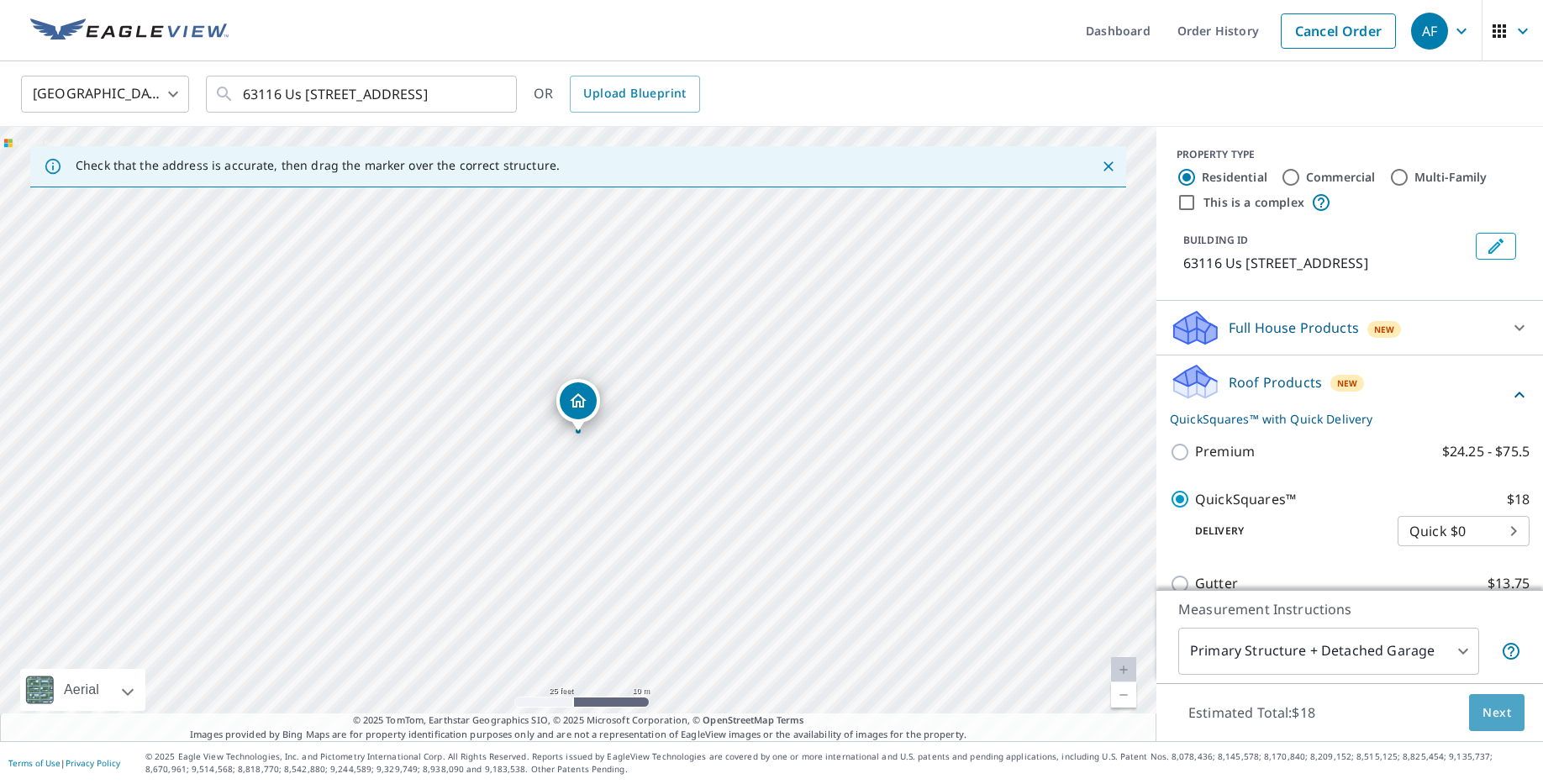
click at [1500, 712] on span "Next" at bounding box center [1496, 712] width 28 height 21
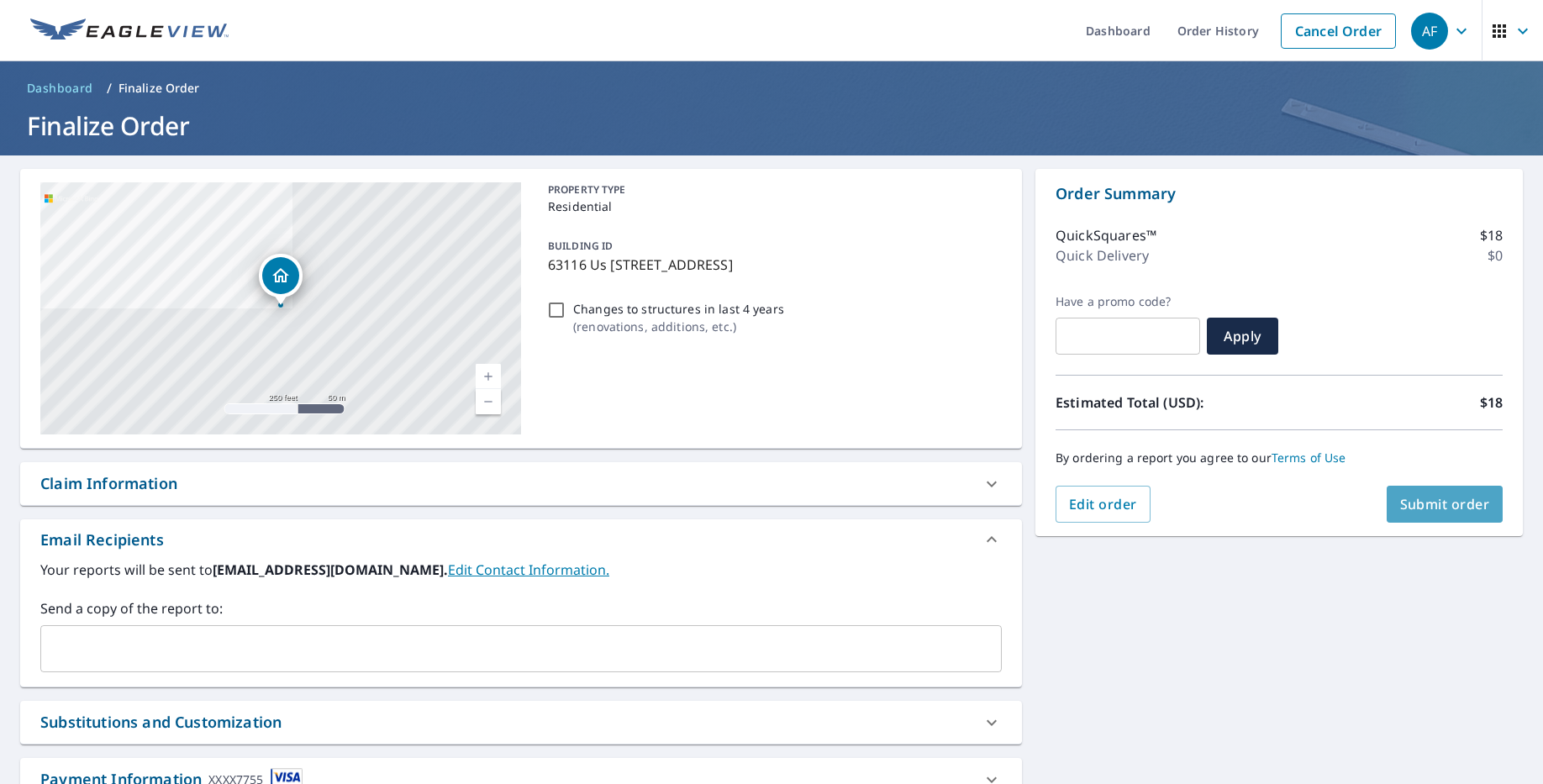
click at [1424, 505] on span "Submit order" at bounding box center [1445, 504] width 90 height 18
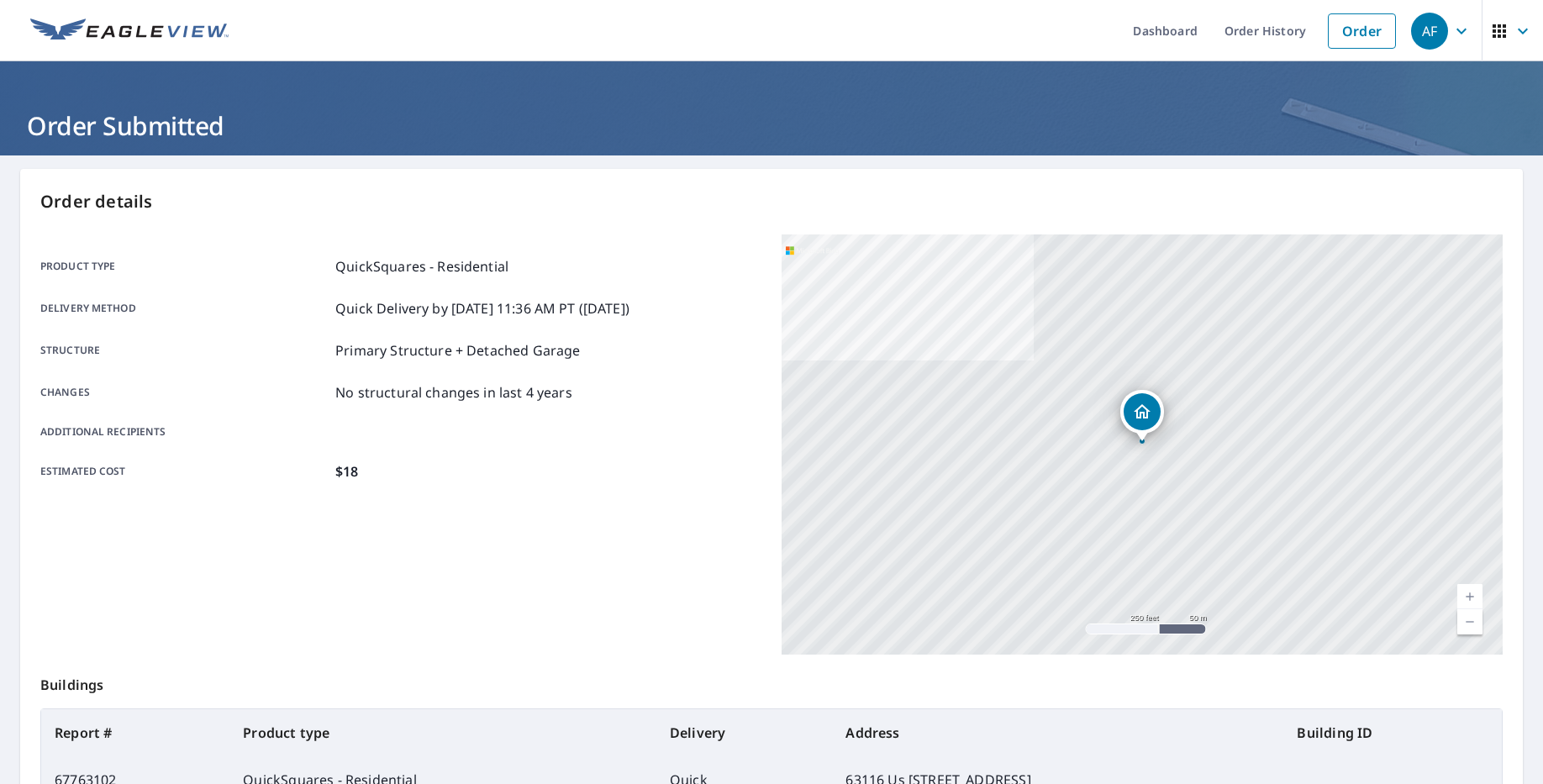
scroll to position [205, 0]
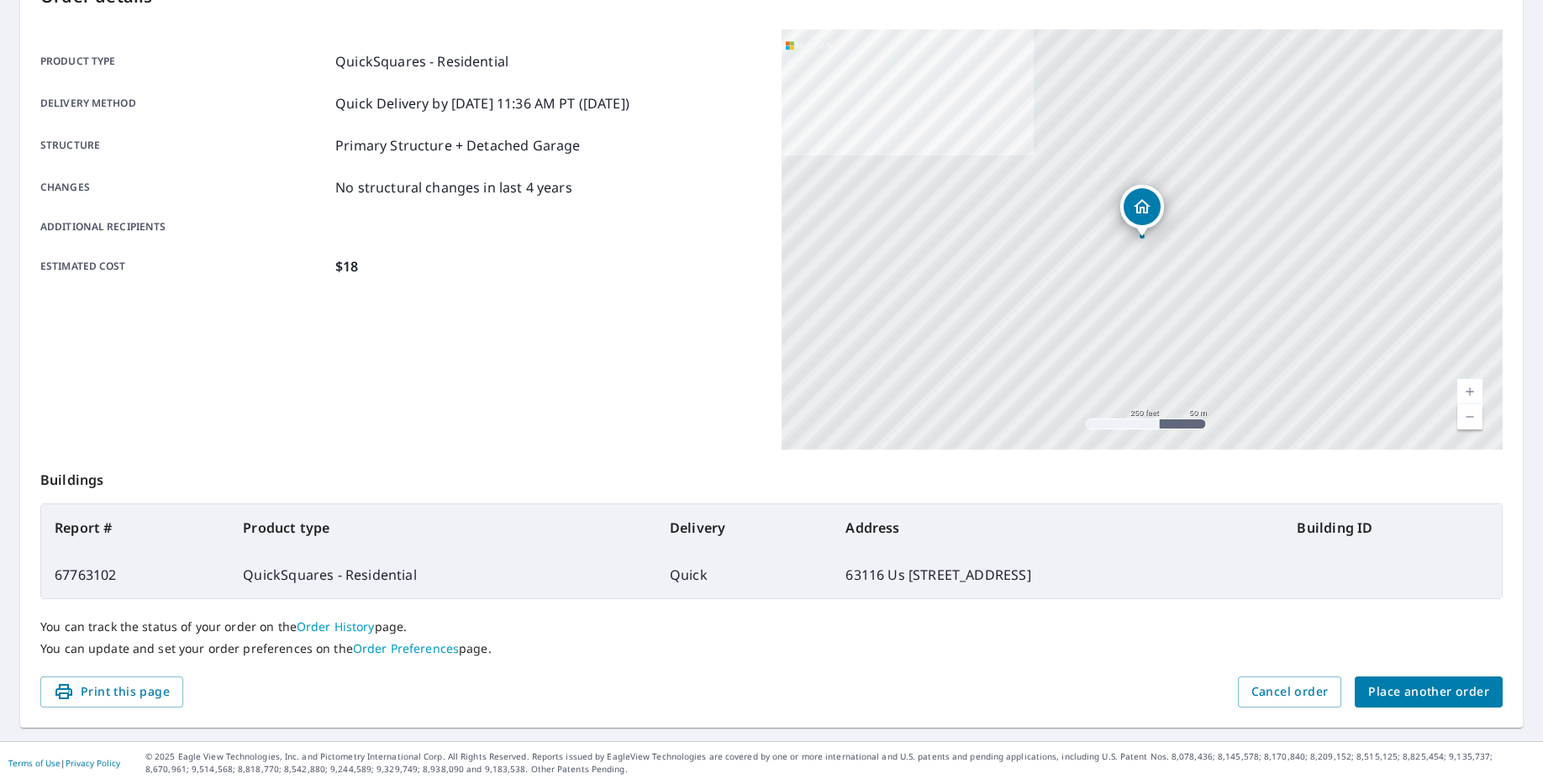
click at [1431, 699] on span "Place another order" at bounding box center [1428, 691] width 121 height 21
